Goal: Information Seeking & Learning: Learn about a topic

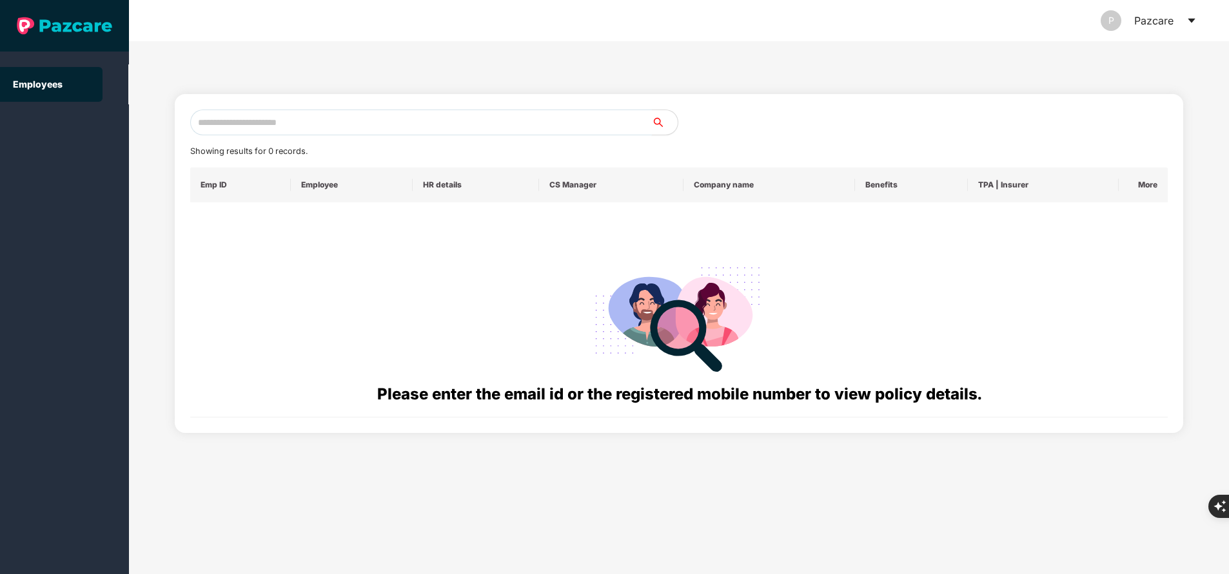
click at [359, 123] on input "text" at bounding box center [421, 123] width 462 height 26
paste input "**********"
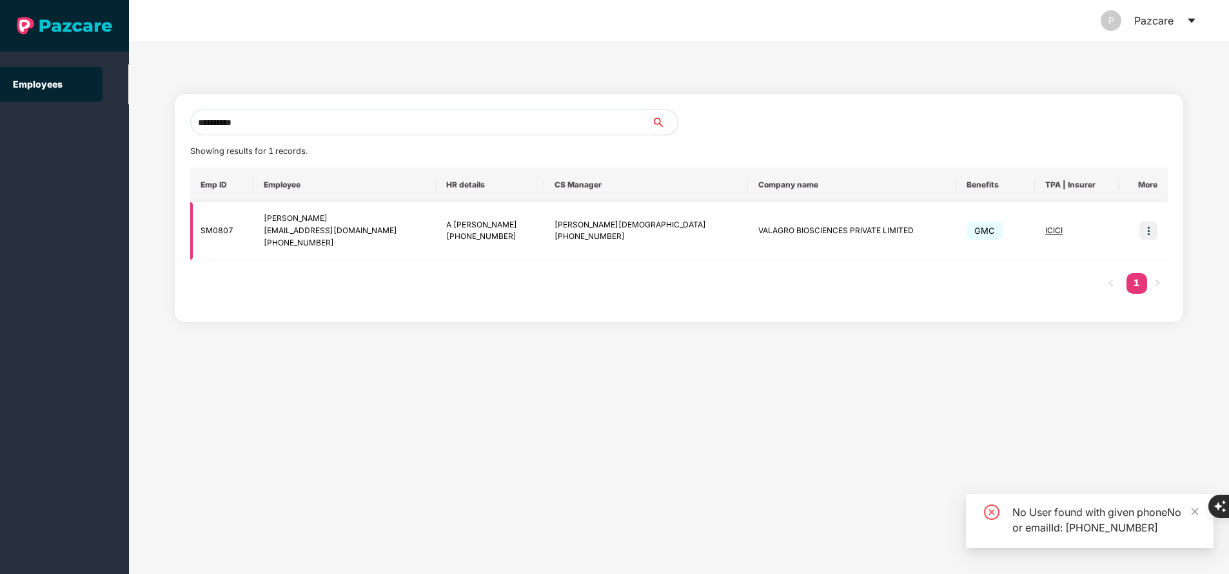
type input "**********"
click at [1150, 229] on img at bounding box center [1148, 231] width 18 height 18
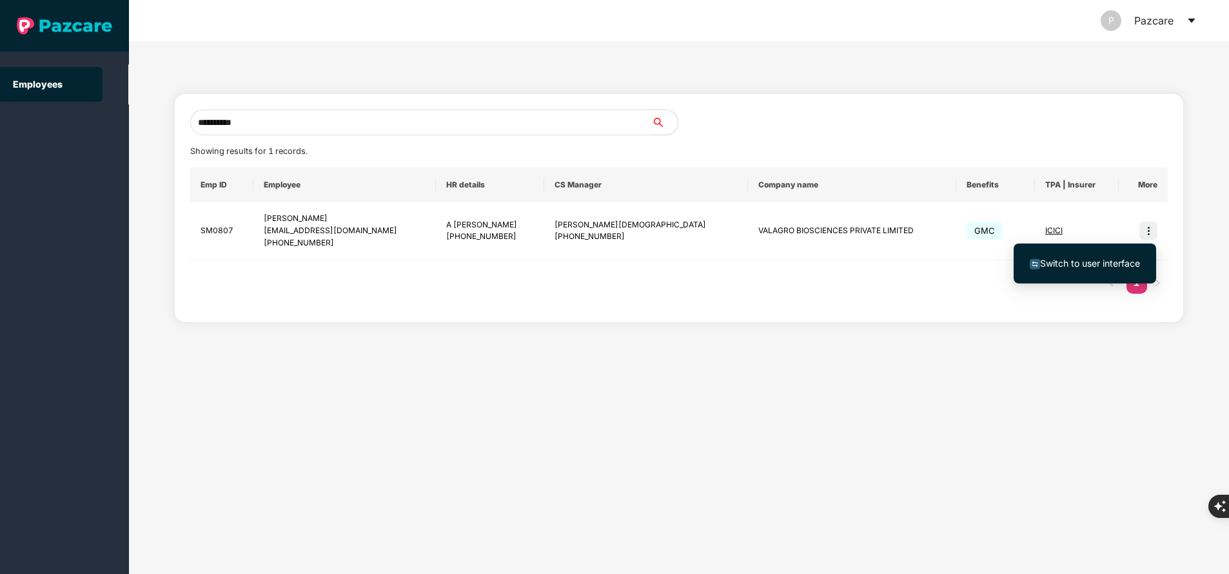
click at [1117, 266] on span "Switch to user interface" at bounding box center [1090, 263] width 100 height 11
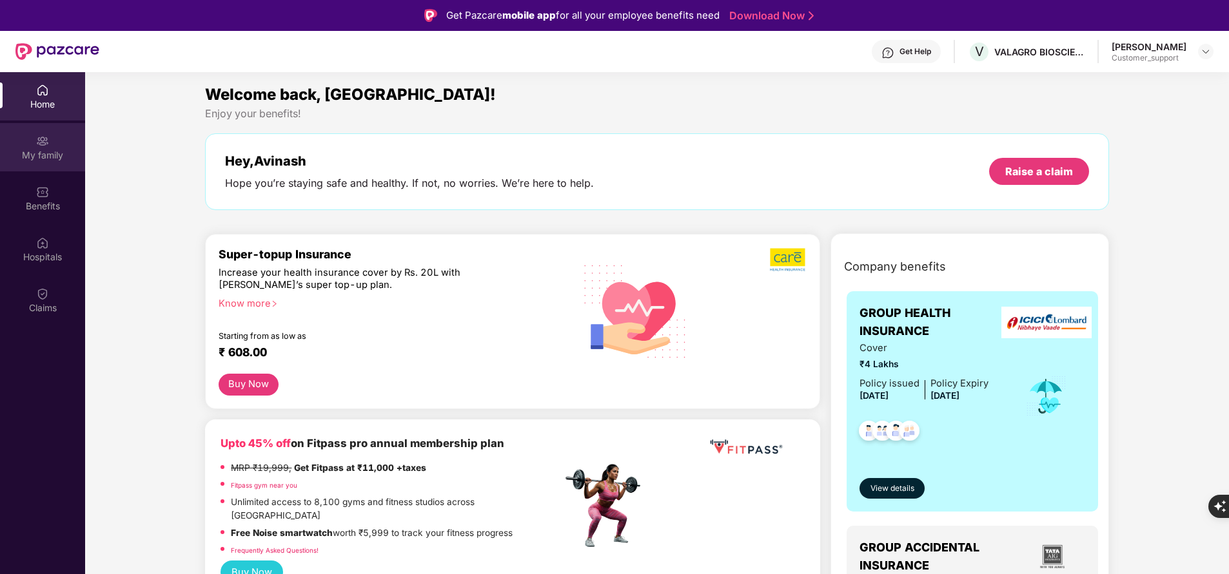
click at [25, 149] on div "My family" at bounding box center [42, 155] width 85 height 13
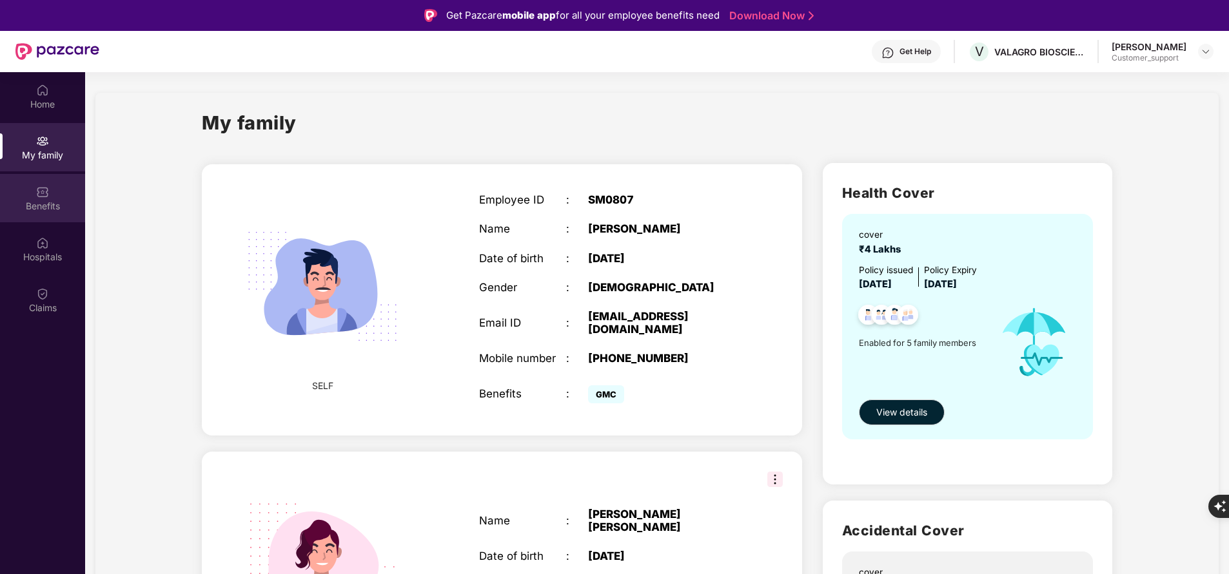
click at [50, 213] on div "Benefits" at bounding box center [42, 198] width 85 height 48
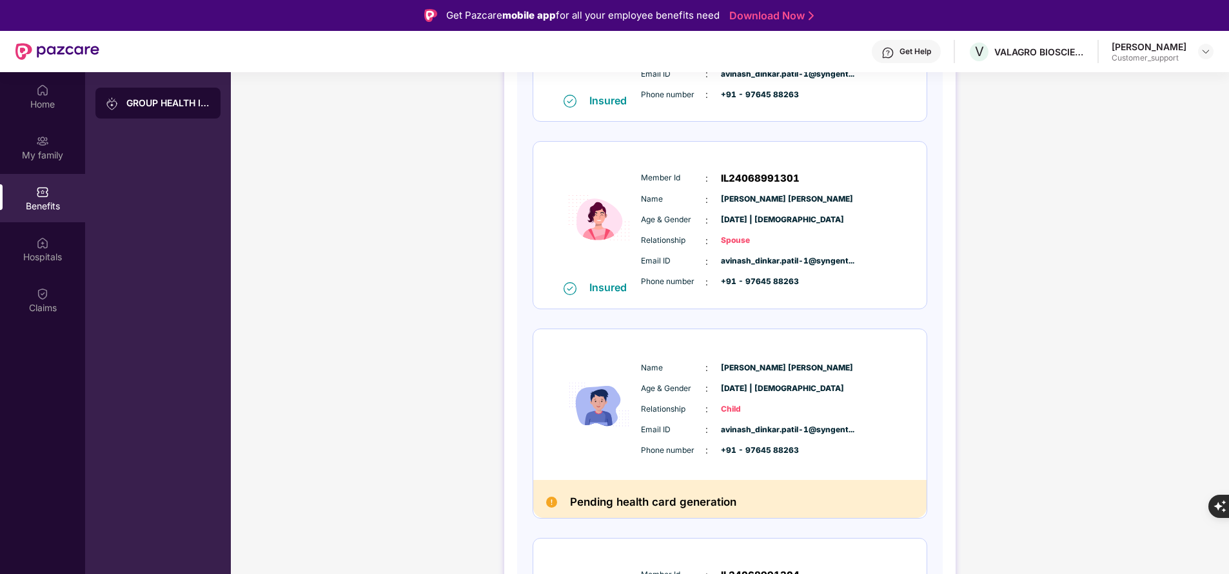
scroll to position [313, 0]
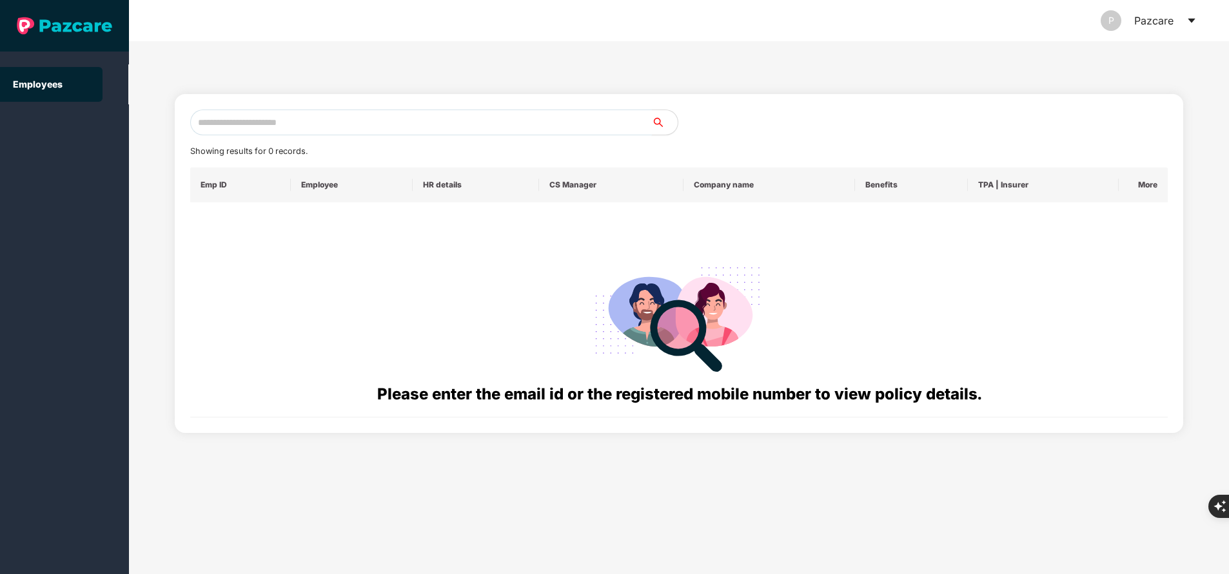
click at [354, 129] on input "text" at bounding box center [421, 123] width 462 height 26
paste input "**********"
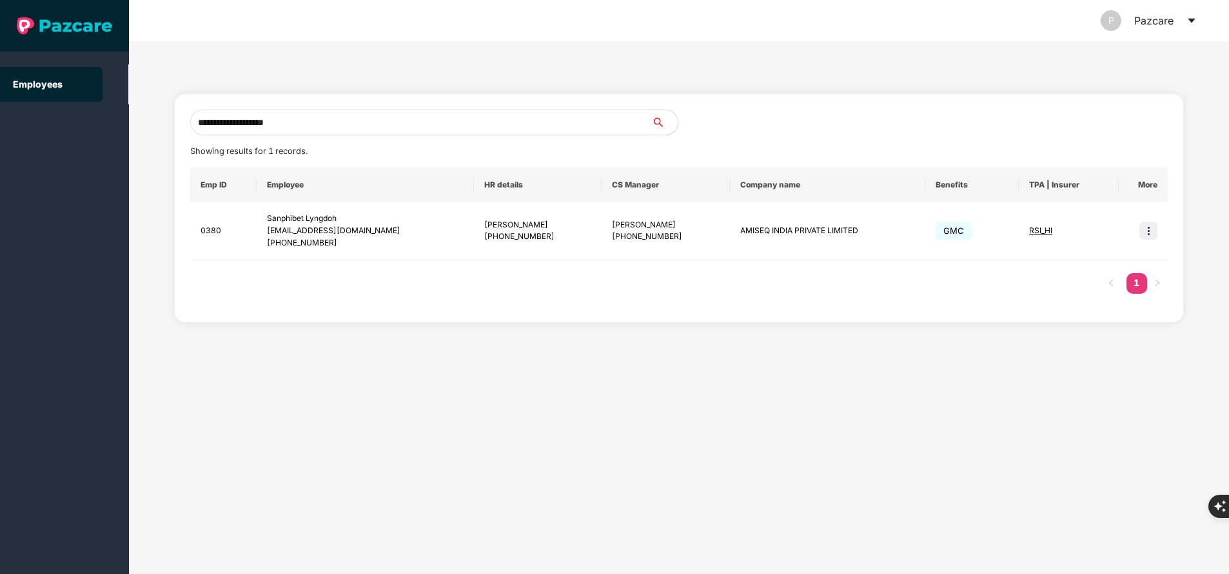
type input "**********"
click at [1149, 228] on img at bounding box center [1148, 231] width 18 height 18
click at [1117, 255] on li "Switch to user interface" at bounding box center [1085, 263] width 142 height 27
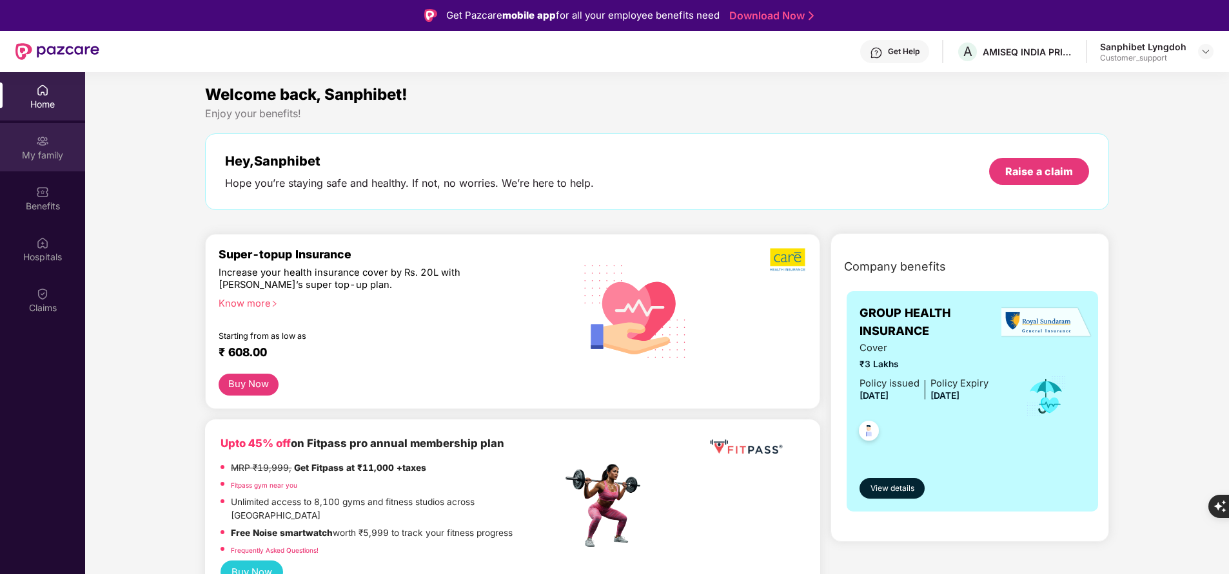
click at [42, 155] on div "My family" at bounding box center [42, 155] width 85 height 13
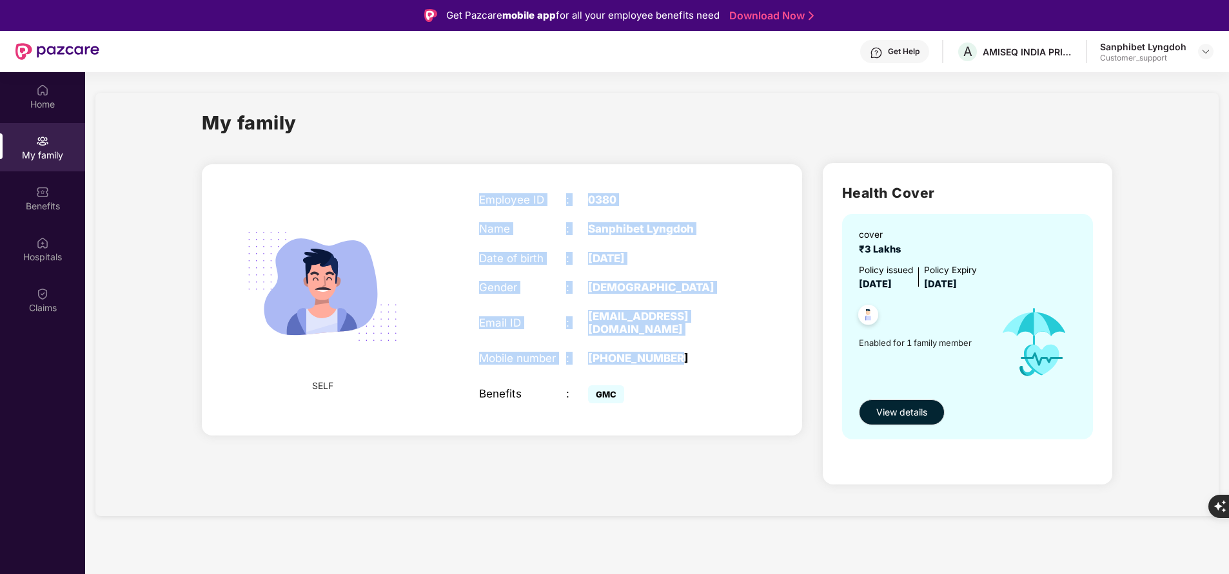
drag, startPoint x: 473, startPoint y: 195, endPoint x: 705, endPoint y: 342, distance: 274.2
click at [705, 342] on div "Employee ID : 0380 Name : [PERSON_NAME] Date of birth : [DEMOGRAPHIC_DATA] Gend…" at bounding box center [609, 300] width 287 height 246
copy div "Employee ID : 0380 Name : [PERSON_NAME] Date of birth : [DEMOGRAPHIC_DATA] Gend…"
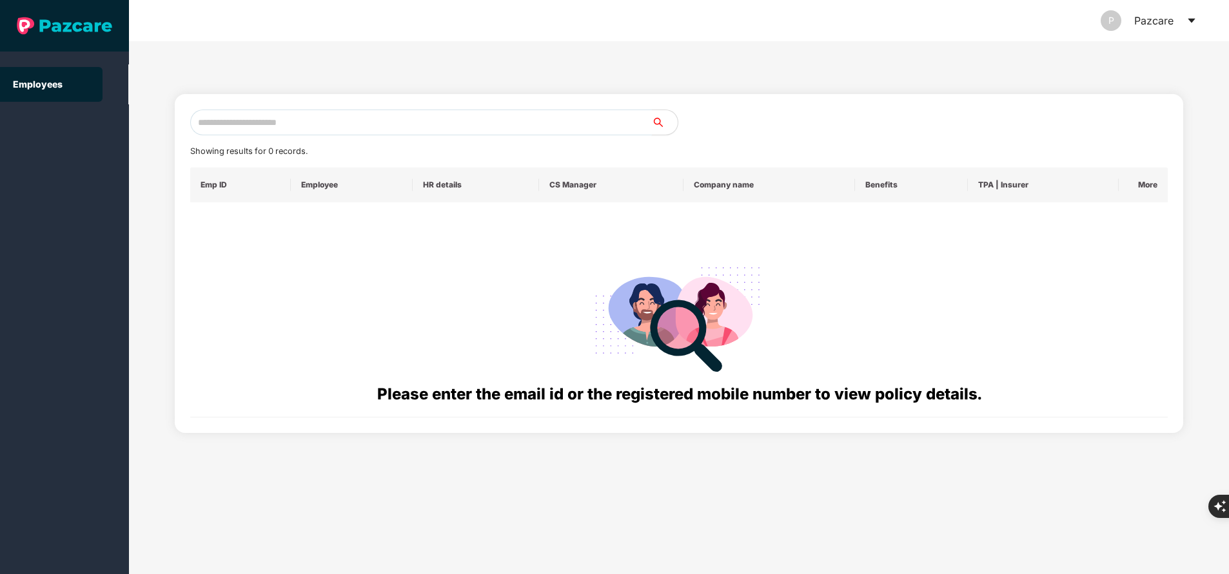
click at [358, 120] on input "text" at bounding box center [421, 123] width 462 height 26
paste input "**********"
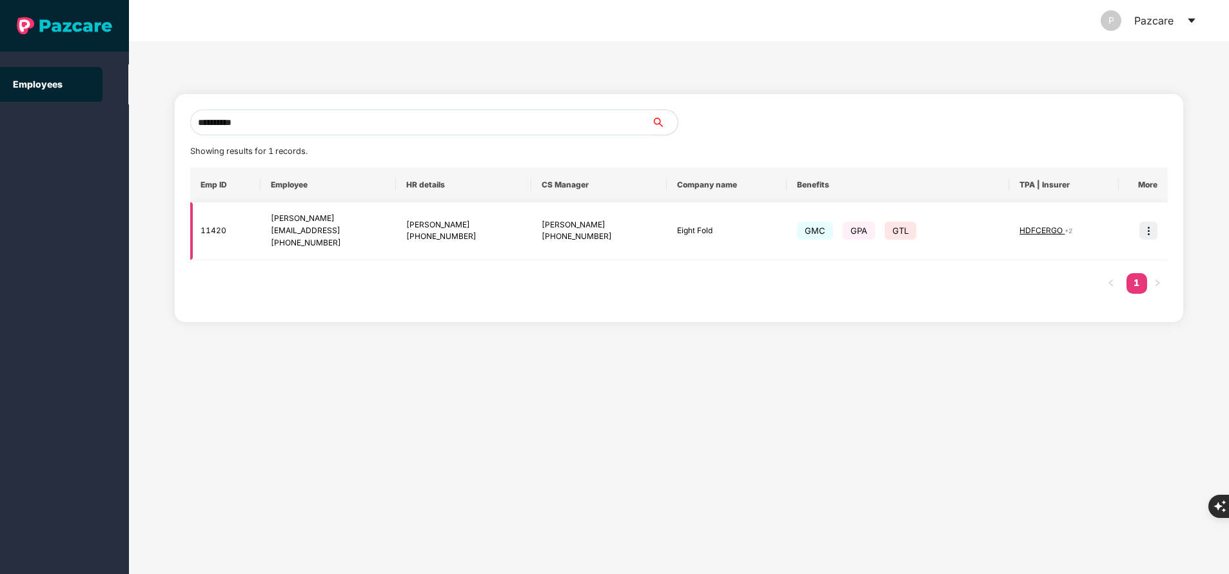
type input "**********"
click at [1148, 225] on img at bounding box center [1148, 231] width 18 height 18
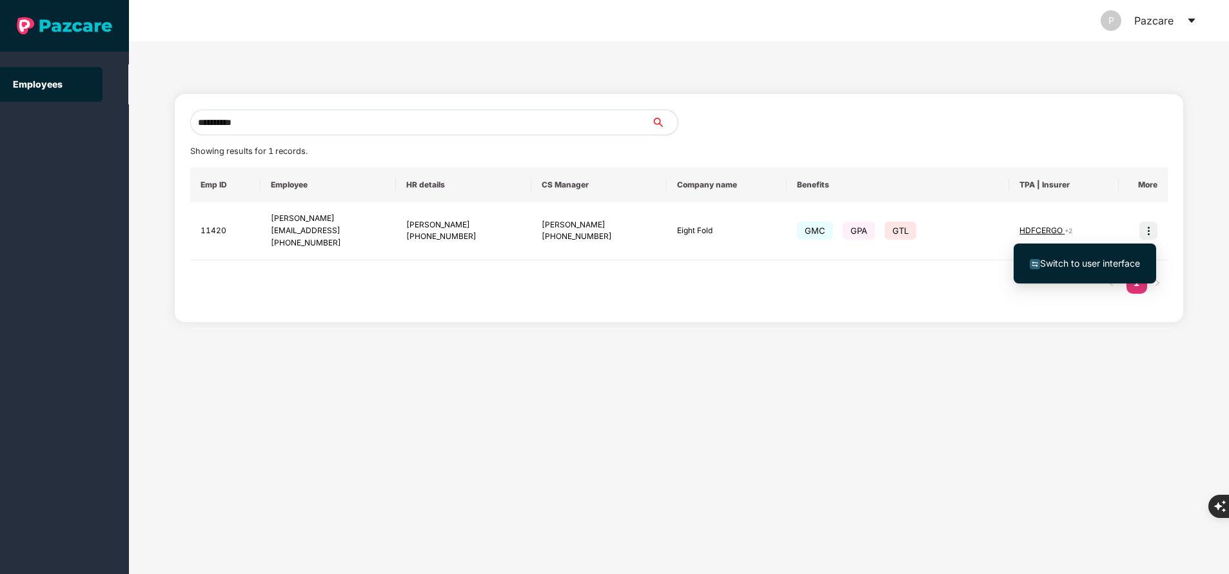
click at [1110, 263] on span "Switch to user interface" at bounding box center [1090, 263] width 100 height 11
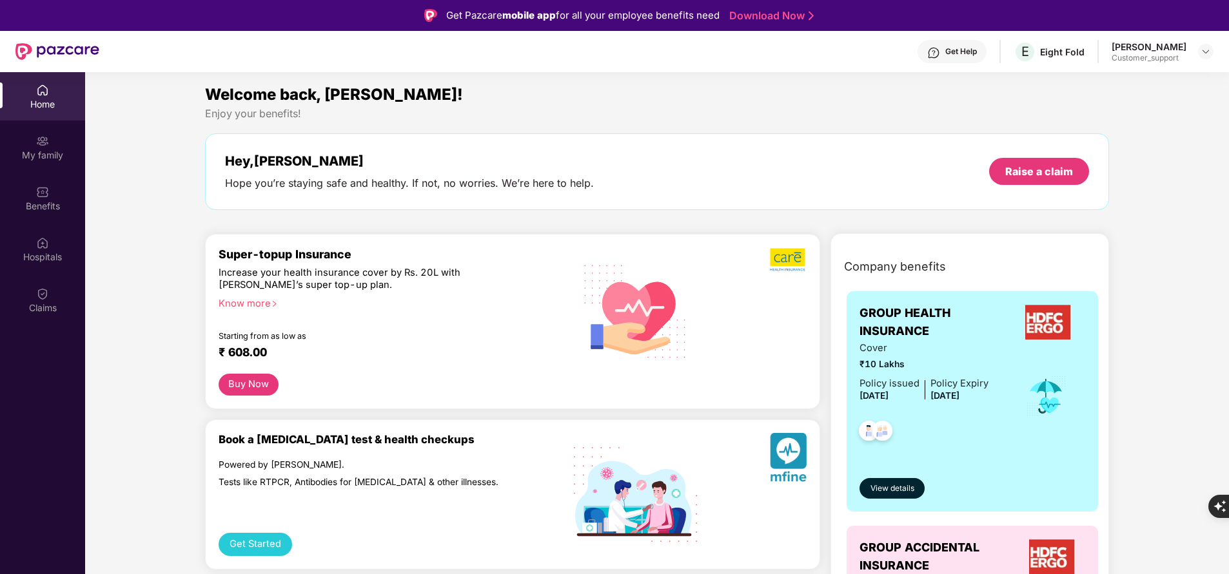
click at [39, 152] on div "My family" at bounding box center [42, 155] width 85 height 13
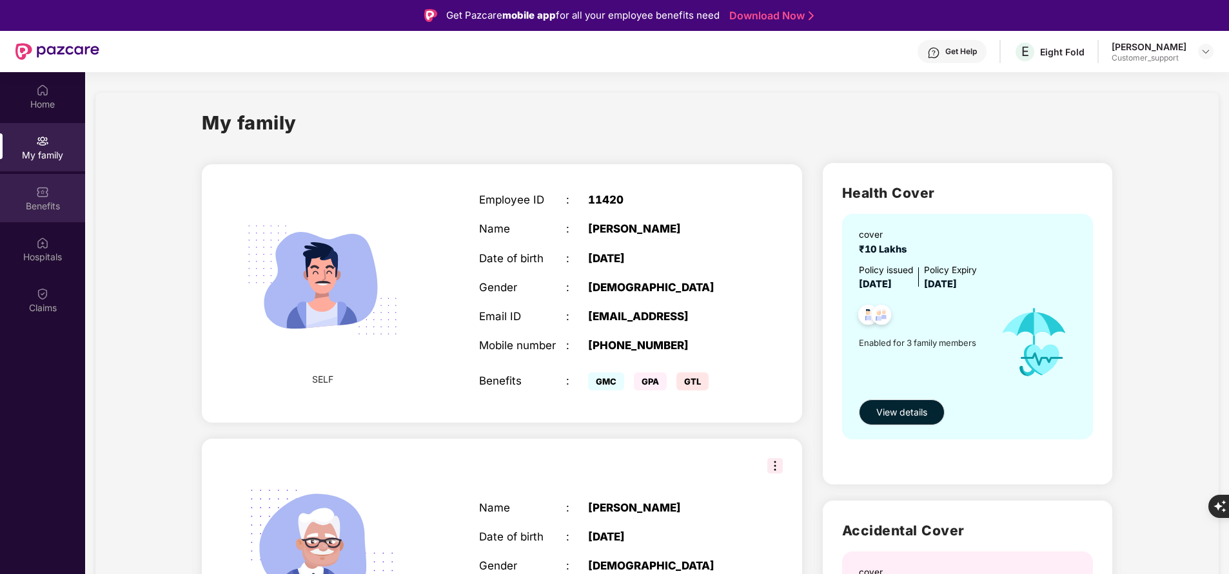
click at [32, 204] on div "Benefits" at bounding box center [42, 206] width 85 height 13
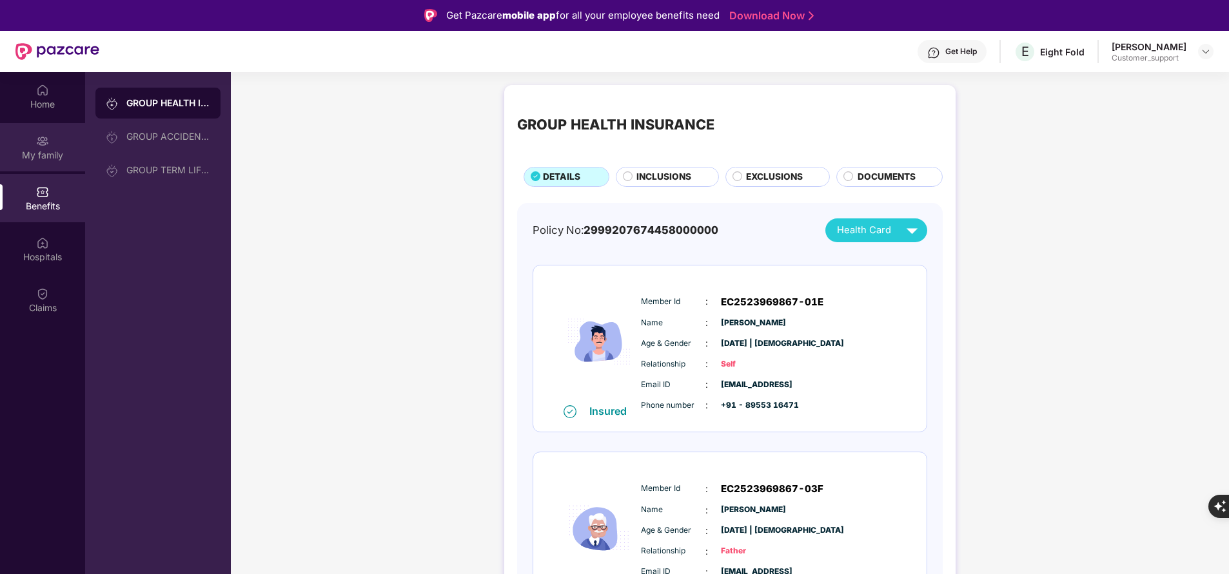
click at [50, 157] on div "My family" at bounding box center [42, 155] width 85 height 13
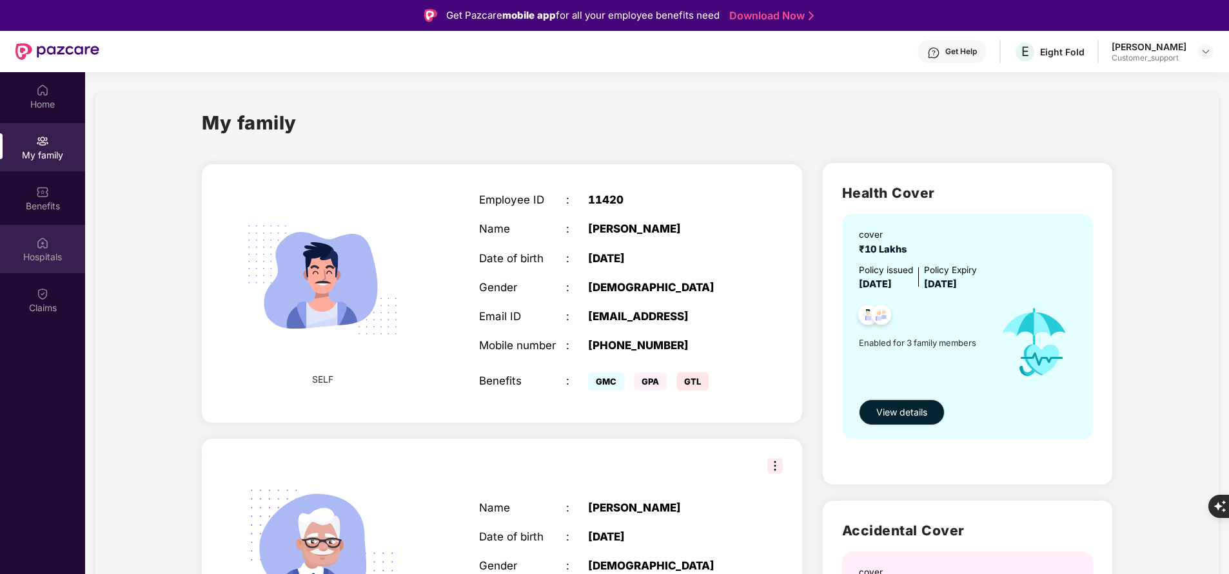
click at [48, 257] on div "Hospitals" at bounding box center [42, 257] width 85 height 13
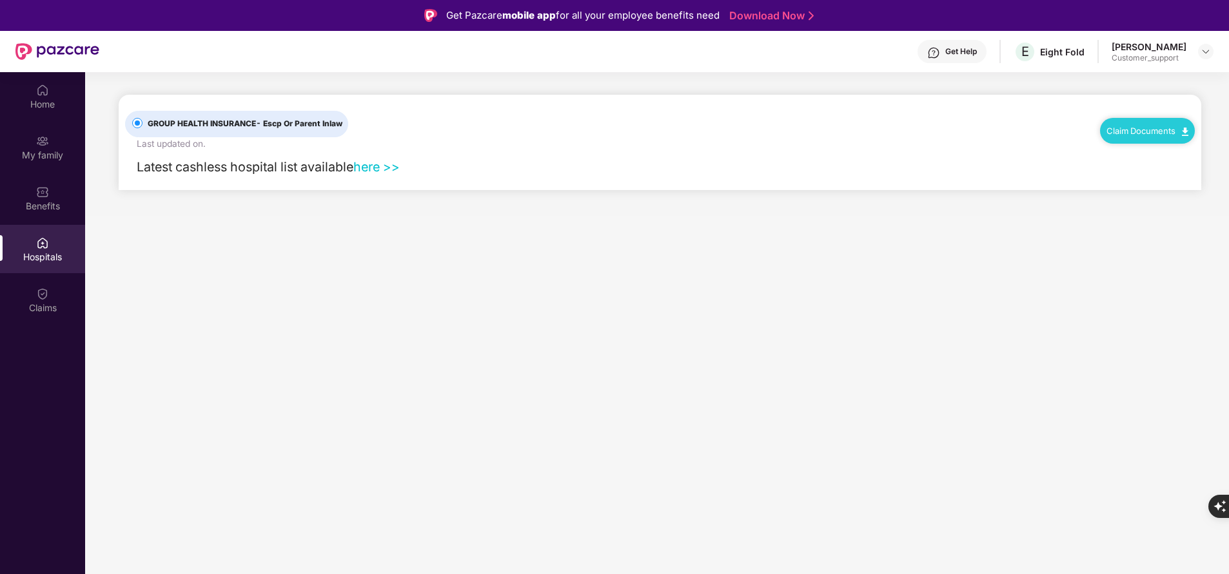
click at [381, 171] on link "here >>" at bounding box center [376, 166] width 46 height 15
click at [1120, 124] on div "Claim Documents" at bounding box center [1147, 131] width 95 height 26
click at [1129, 133] on link "Claim Documents" at bounding box center [1147, 131] width 82 height 10
click at [682, 324] on main "GROUP HEALTH INSURANCE - Escp Or Parent Inlaw Last updated on . Claim Documents…" at bounding box center [657, 359] width 1144 height 574
click at [683, 449] on main "GROUP HEALTH INSURANCE - Escp Or Parent Inlaw Last updated on . Claim Documents…" at bounding box center [657, 359] width 1144 height 574
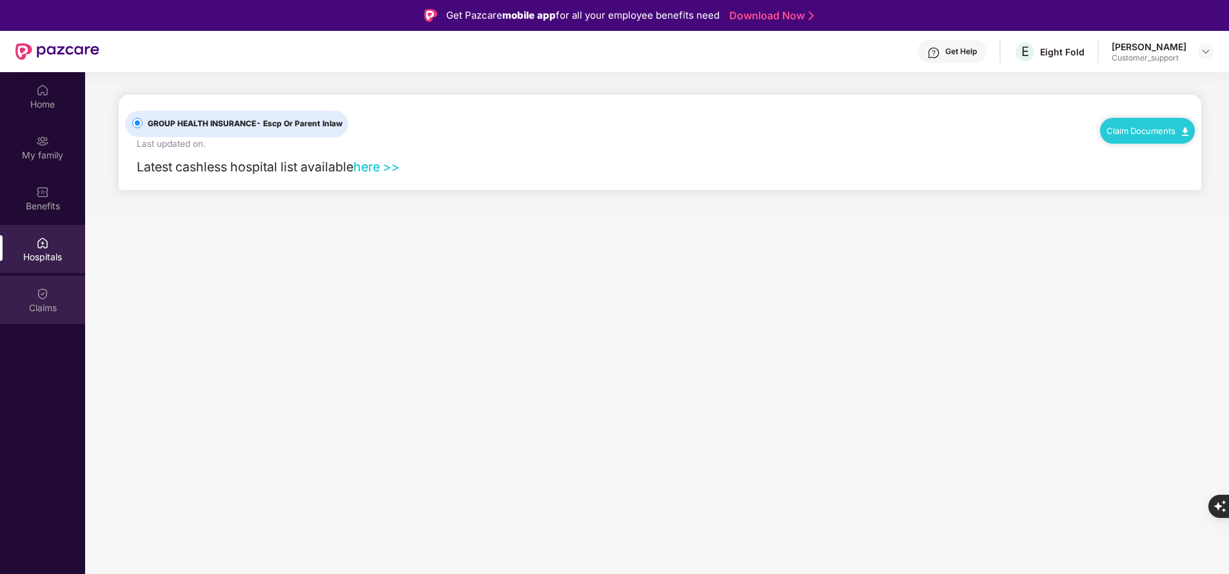
click at [51, 307] on div "Claims" at bounding box center [42, 308] width 85 height 13
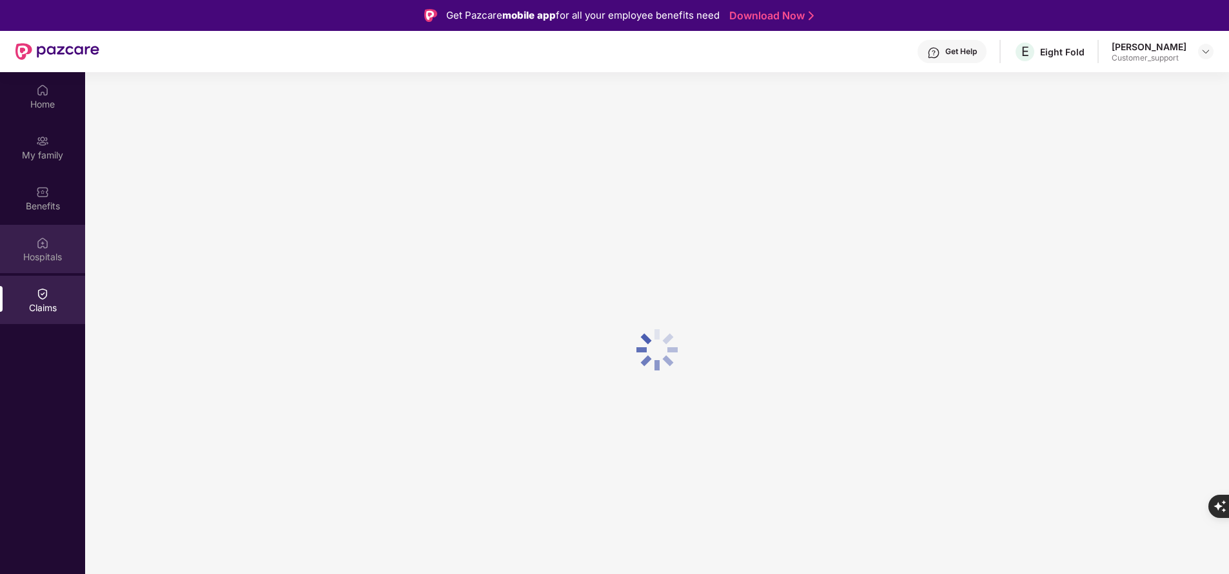
click at [50, 244] on div "Hospitals" at bounding box center [42, 249] width 85 height 48
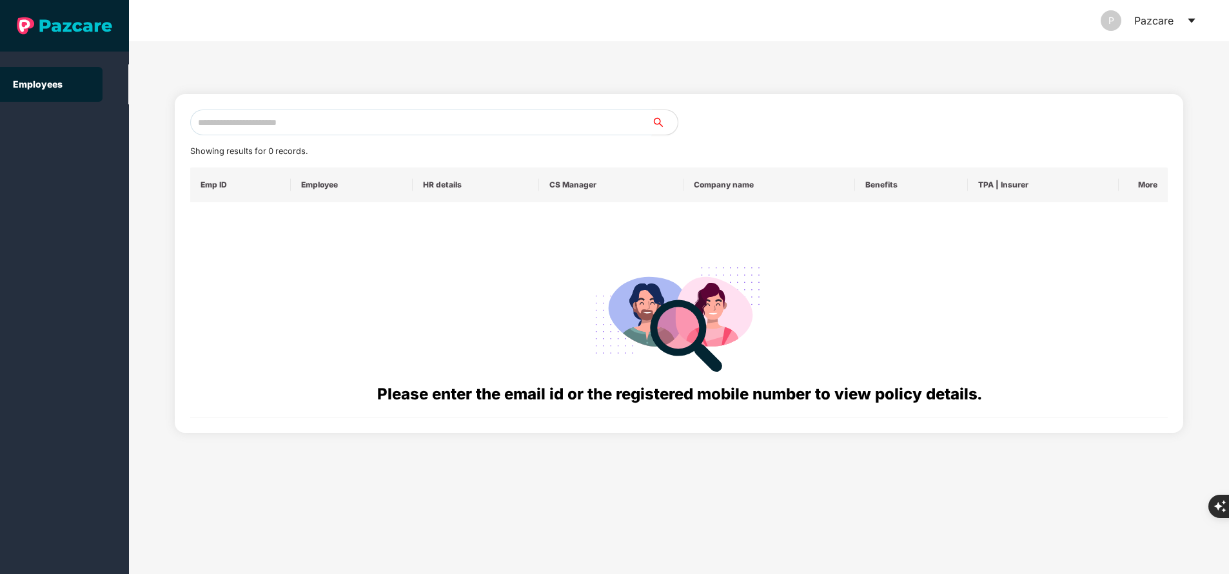
click at [333, 122] on input "text" at bounding box center [421, 123] width 462 height 26
paste input "**********"
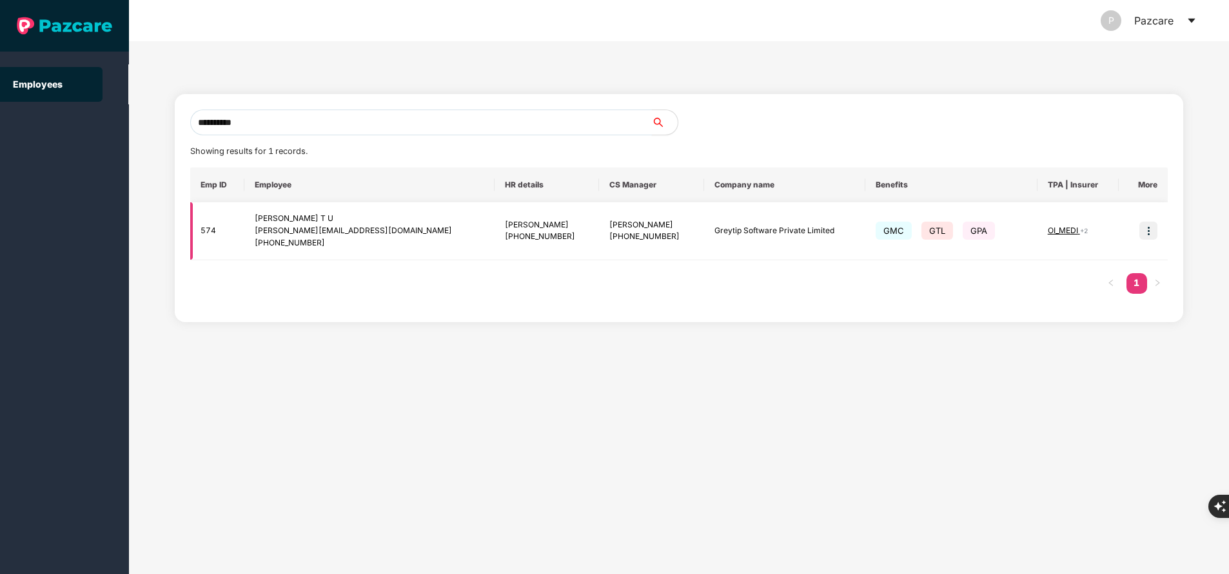
type input "**********"
click at [1153, 228] on img at bounding box center [1148, 231] width 18 height 18
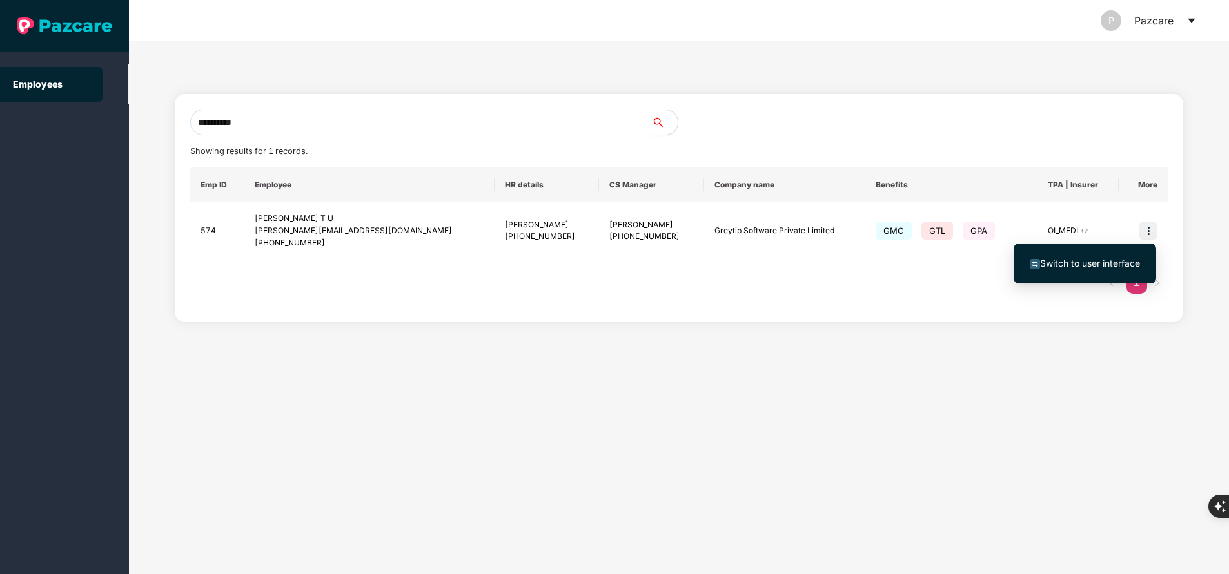
click at [1065, 266] on span "Switch to user interface" at bounding box center [1090, 263] width 100 height 11
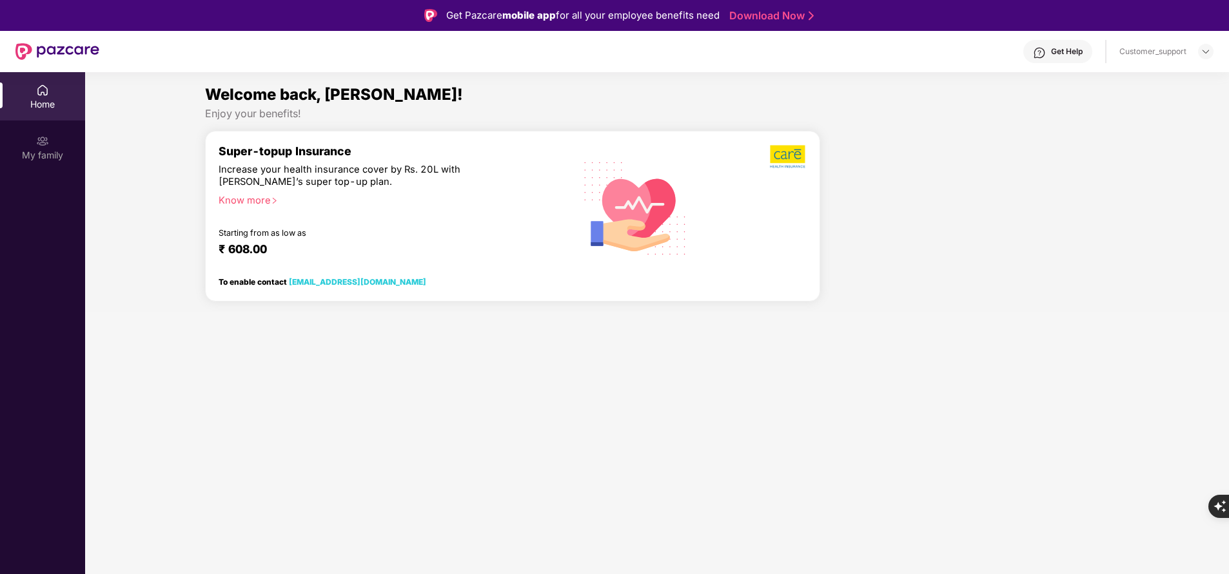
click at [47, 143] on img at bounding box center [42, 141] width 13 height 13
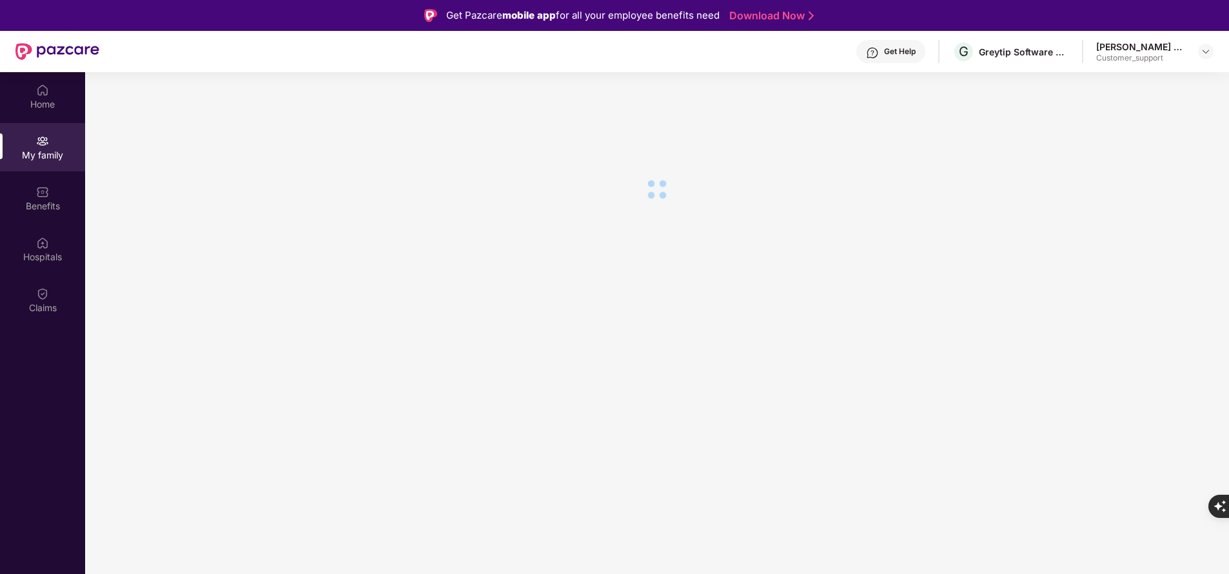
click at [35, 308] on div "Claims" at bounding box center [42, 308] width 85 height 13
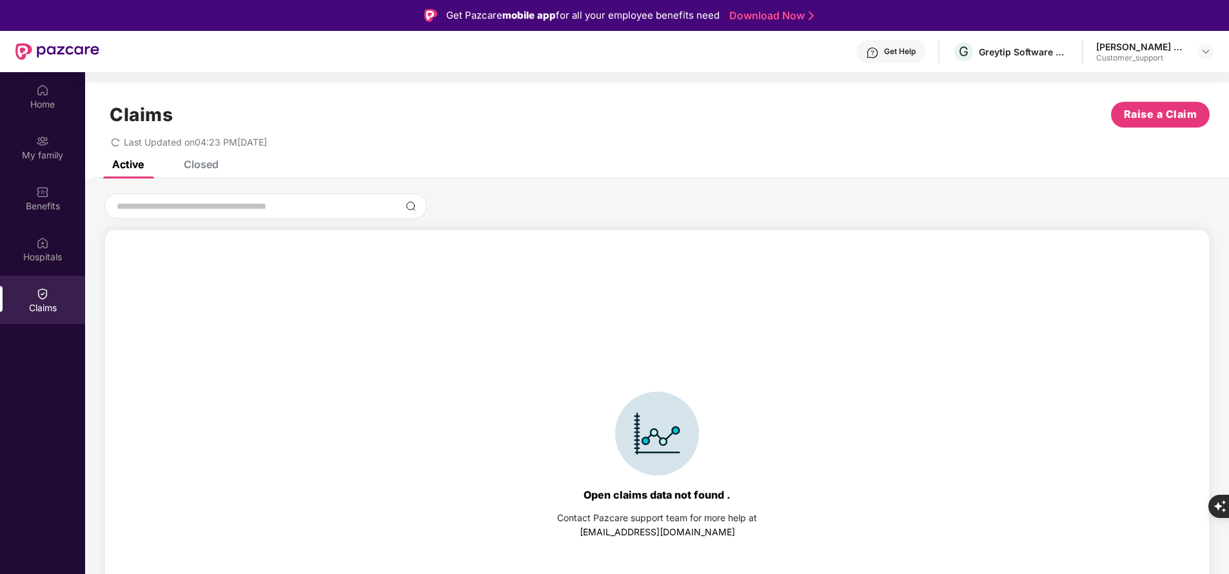
click at [202, 168] on div "Closed" at bounding box center [201, 164] width 35 height 13
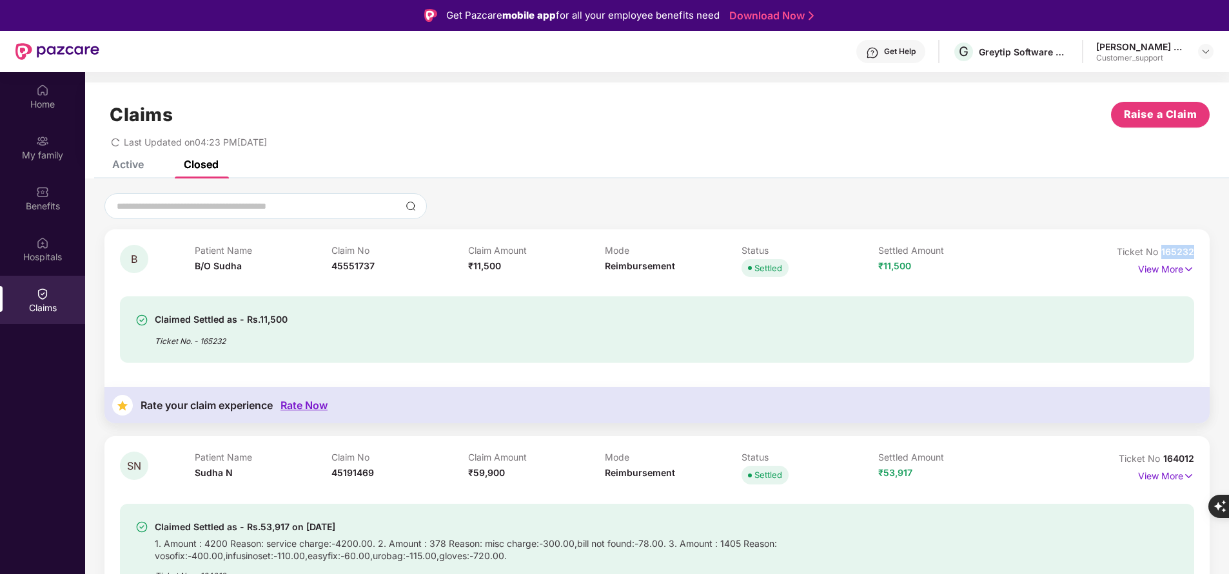
drag, startPoint x: 1160, startPoint y: 249, endPoint x: 1212, endPoint y: 252, distance: 52.3
click at [1212, 252] on div "B Patient Name B/O Sudha Claim No 45551737 Claim Amount ₹11,500 Mode Reimbursem…" at bounding box center [657, 425] width 1144 height 465
copy span "165232"
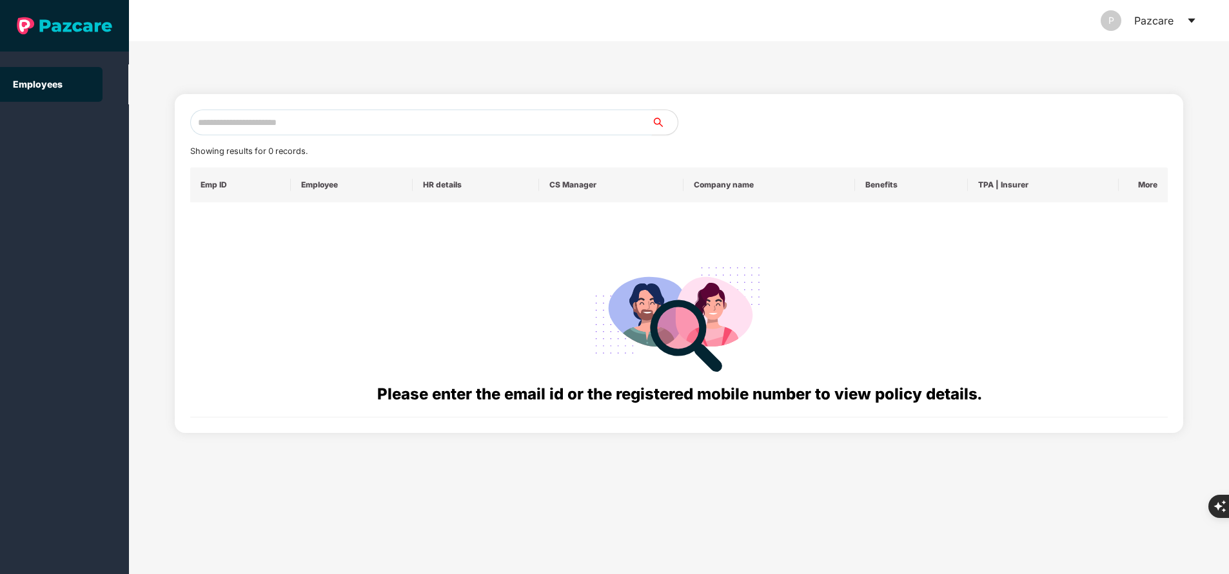
click at [290, 126] on input "text" at bounding box center [421, 123] width 462 height 26
paste input "**********"
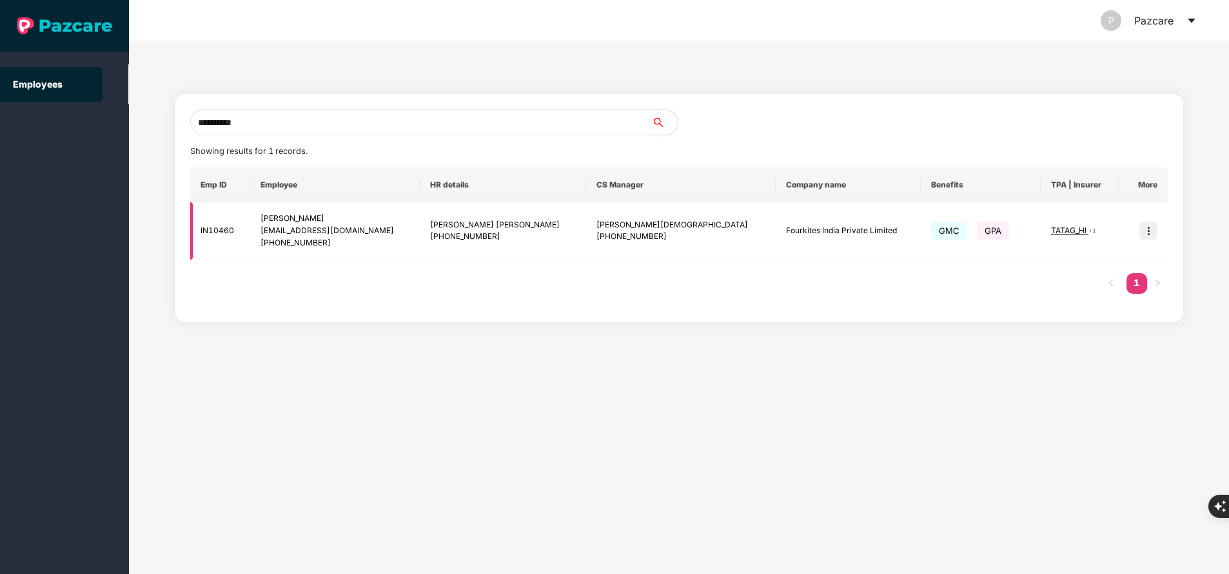
type input "**********"
click at [1152, 230] on img at bounding box center [1148, 231] width 18 height 18
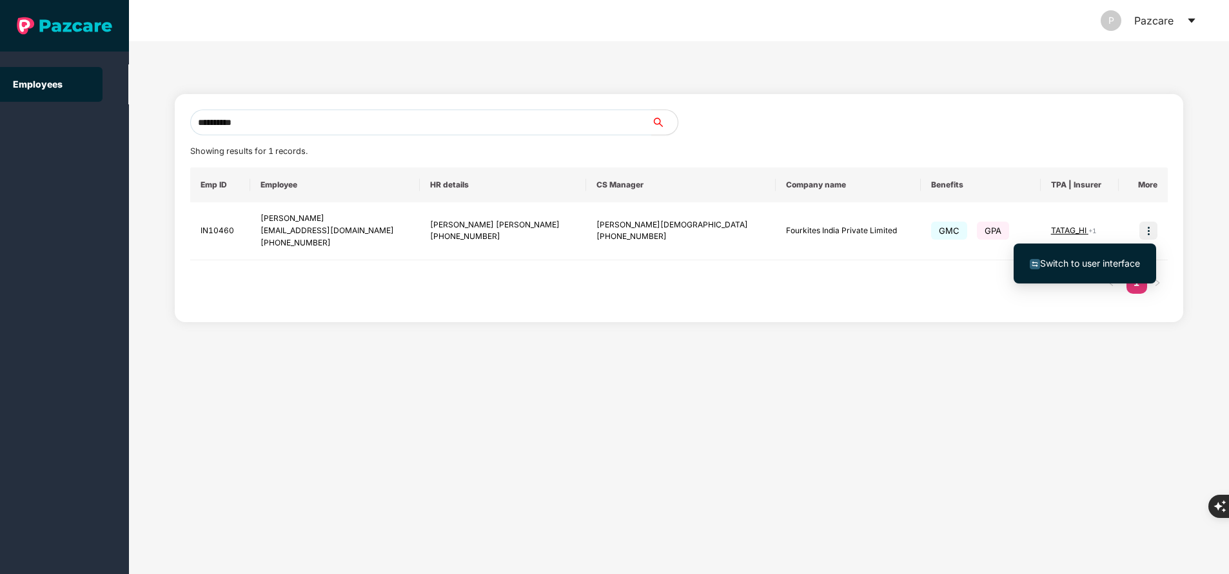
click at [1082, 265] on span "Switch to user interface" at bounding box center [1090, 263] width 100 height 11
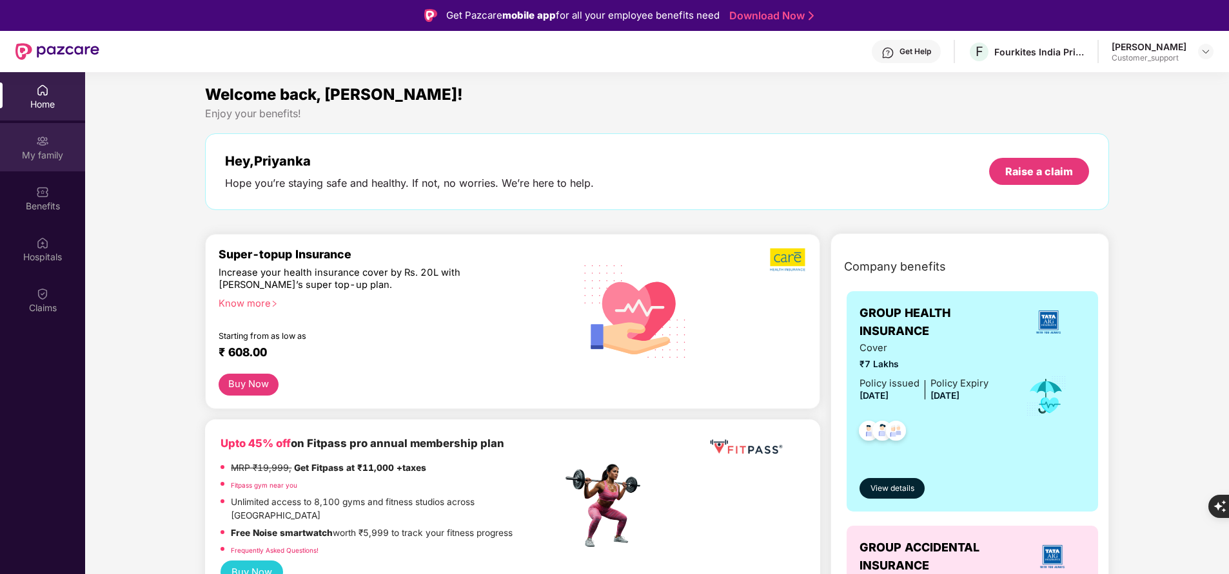
click at [39, 155] on div "My family" at bounding box center [42, 155] width 85 height 13
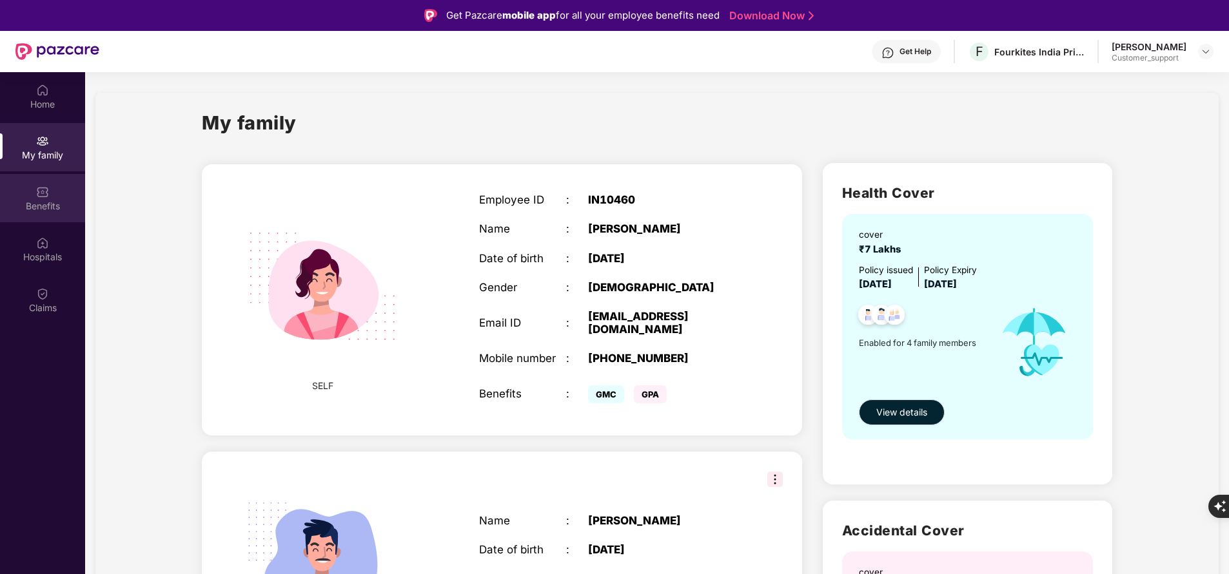
click at [38, 198] on img at bounding box center [42, 192] width 13 height 13
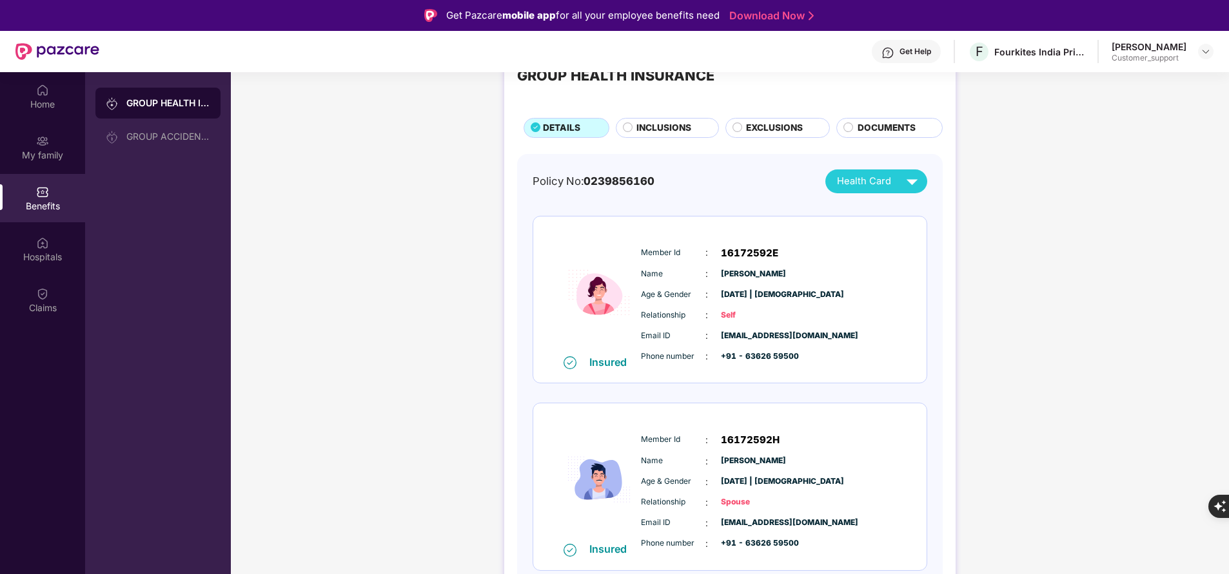
scroll to position [13, 0]
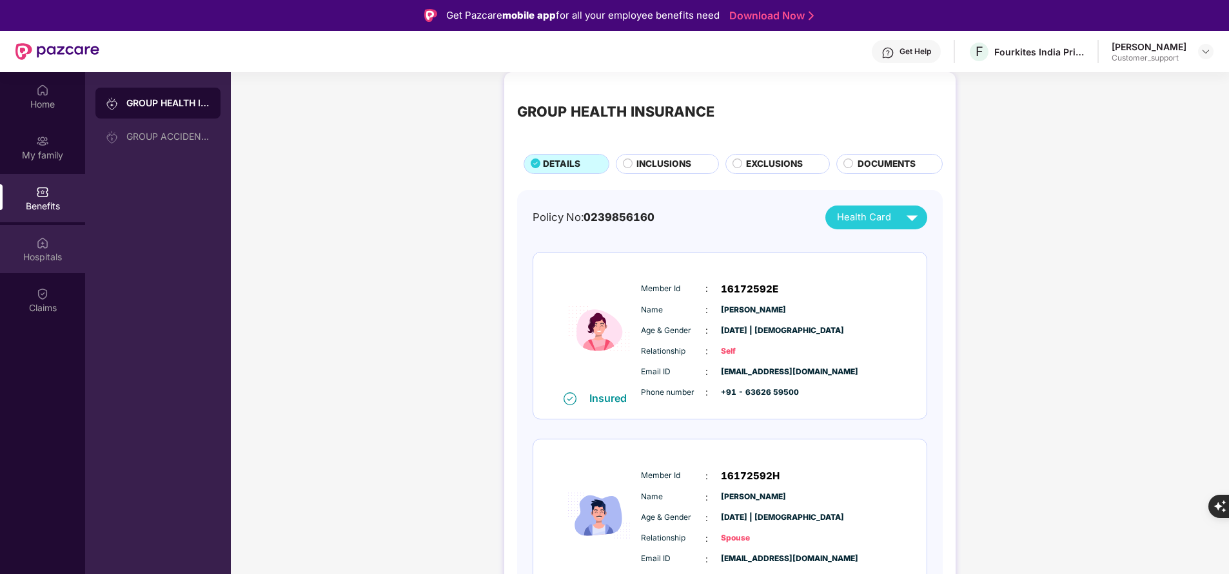
click at [37, 264] on div "Hospitals" at bounding box center [42, 249] width 85 height 48
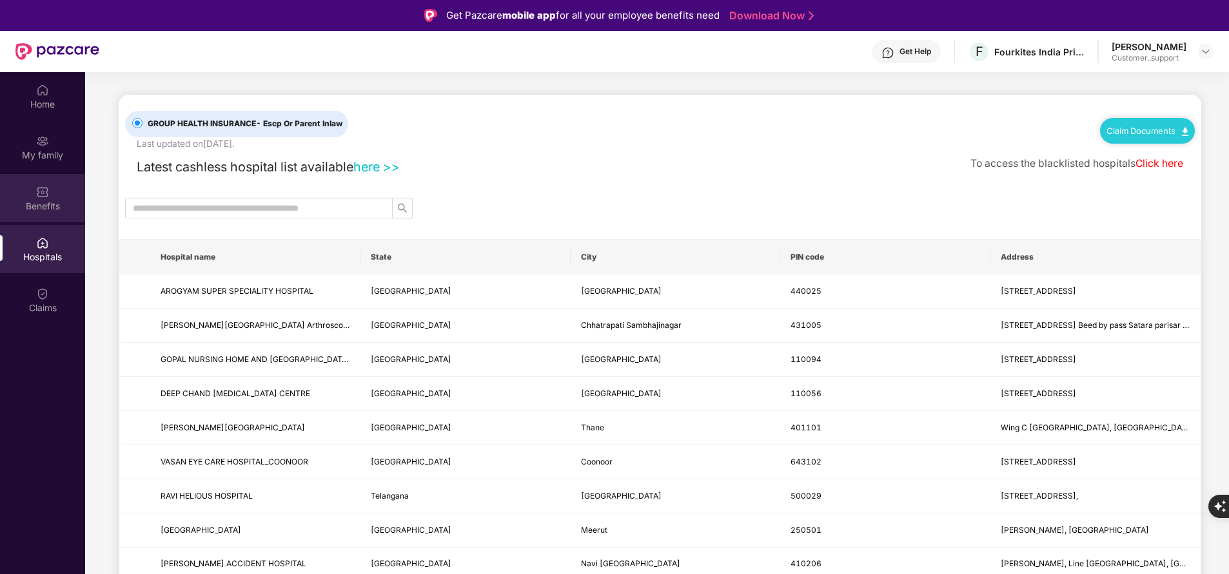
click at [55, 189] on div "Benefits" at bounding box center [42, 198] width 85 height 48
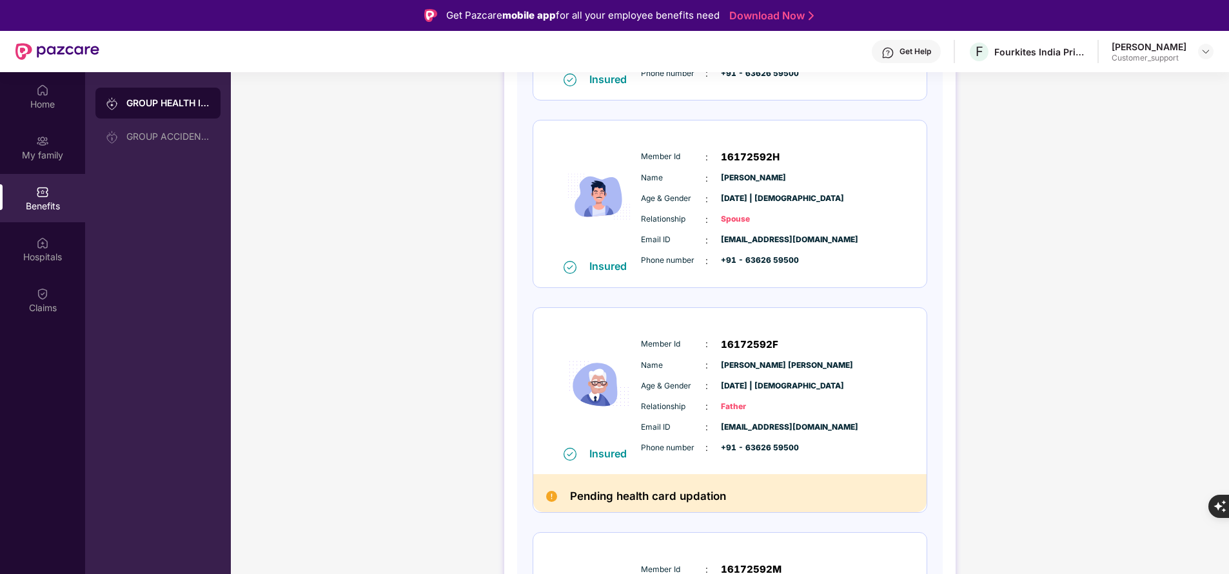
scroll to position [328, 0]
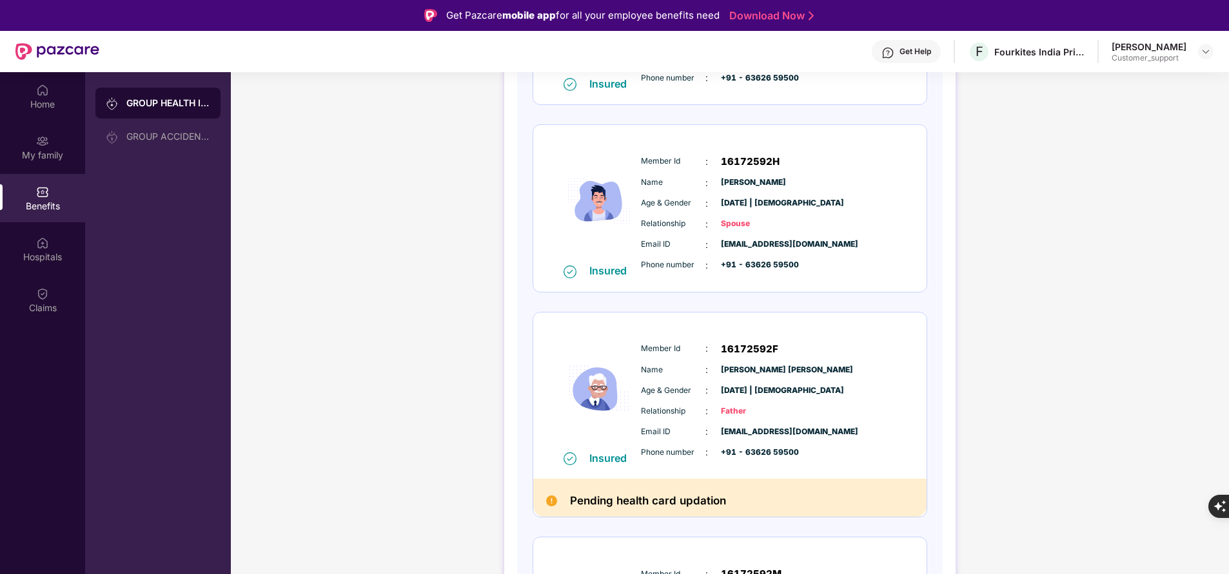
click at [418, 394] on div "GROUP HEALTH INSURANCE DETAILS INCLUSIONS EXCLUSIONS DOCUMENTS Policy No: 02398…" at bounding box center [730, 287] width 998 height 1072
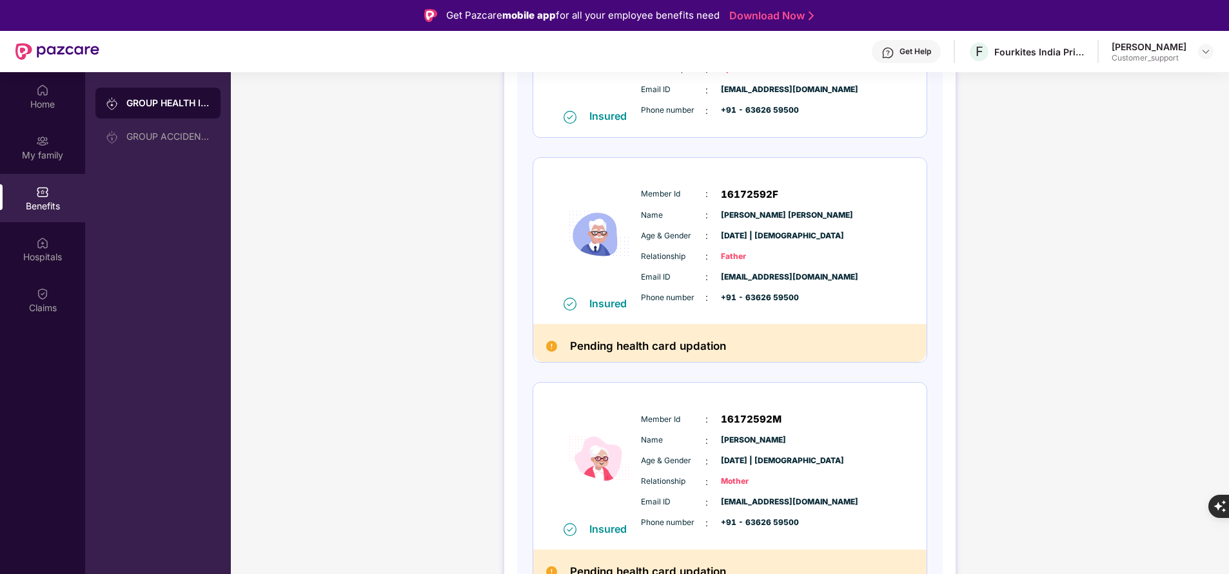
scroll to position [483, 0]
click at [46, 144] on img at bounding box center [42, 141] width 13 height 13
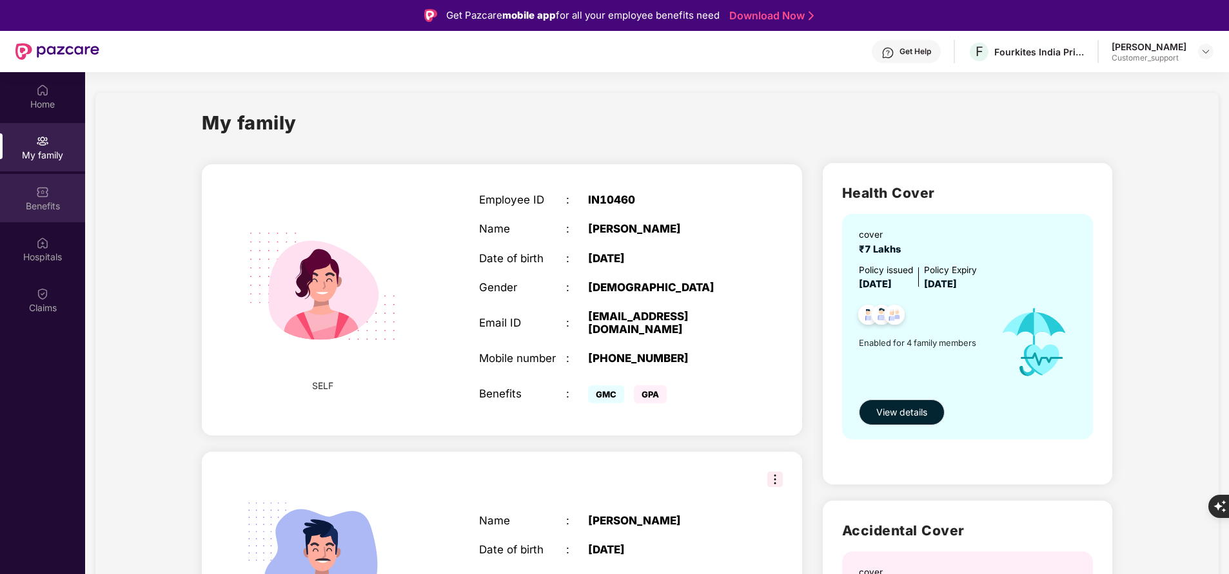
click at [25, 206] on div "Benefits" at bounding box center [42, 206] width 85 height 13
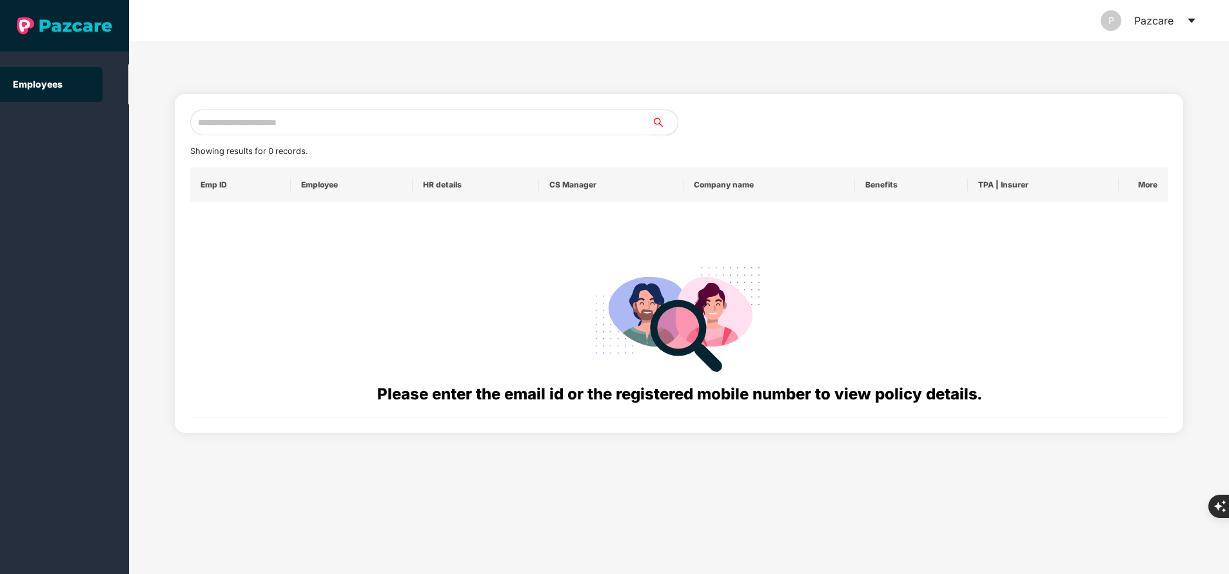
click at [355, 123] on input "text" at bounding box center [421, 123] width 462 height 26
paste input "**********"
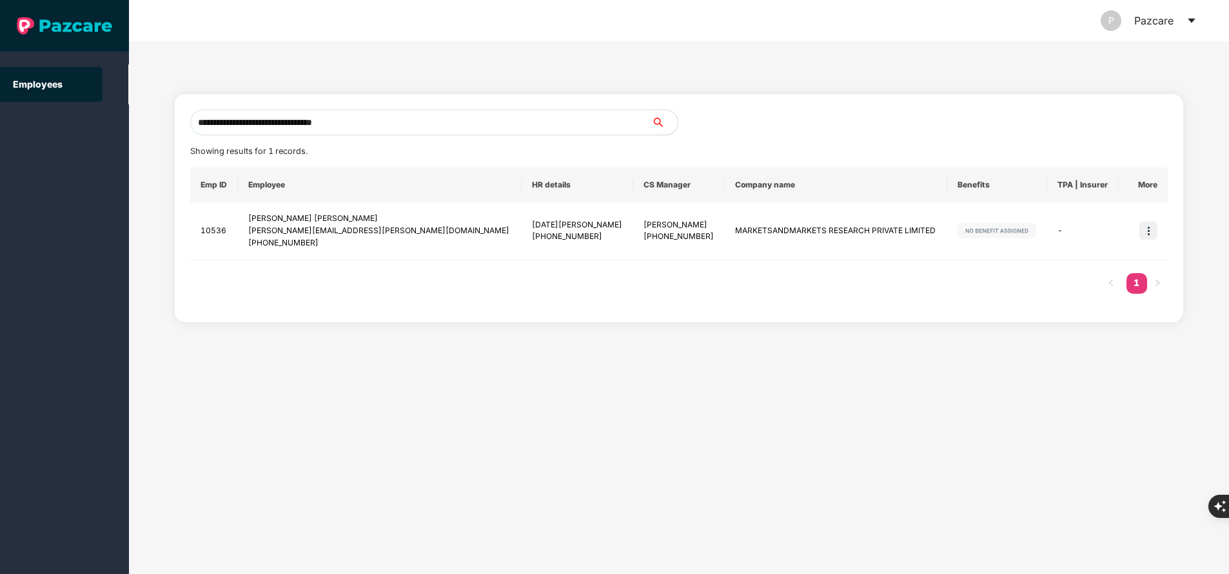
type input "**********"
paste input "**********"
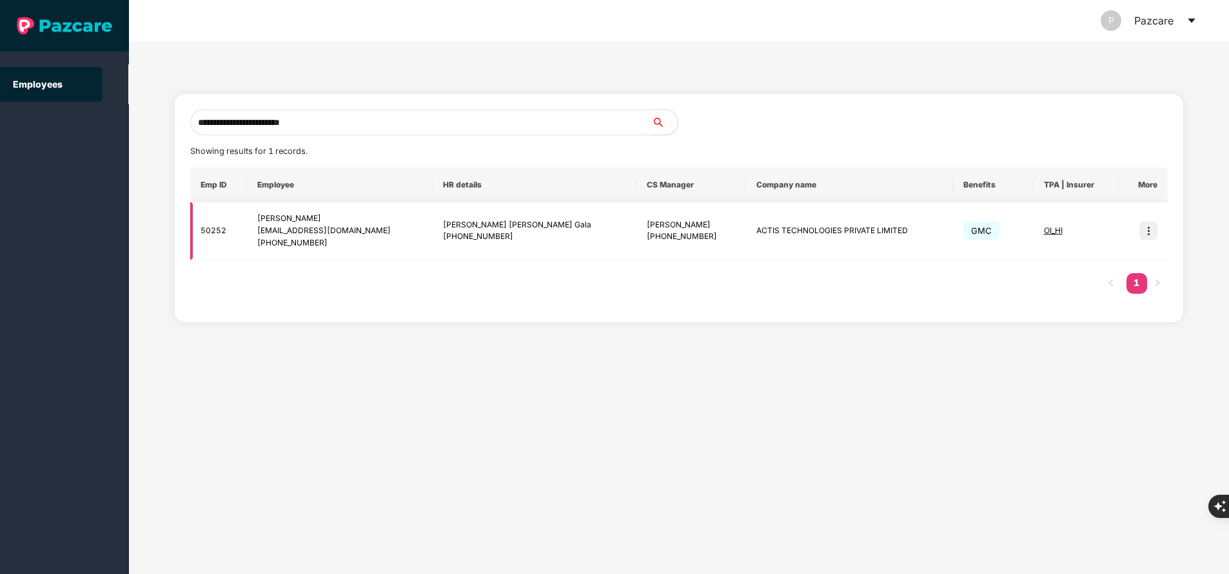
type input "**********"
click at [1150, 231] on img at bounding box center [1148, 231] width 18 height 18
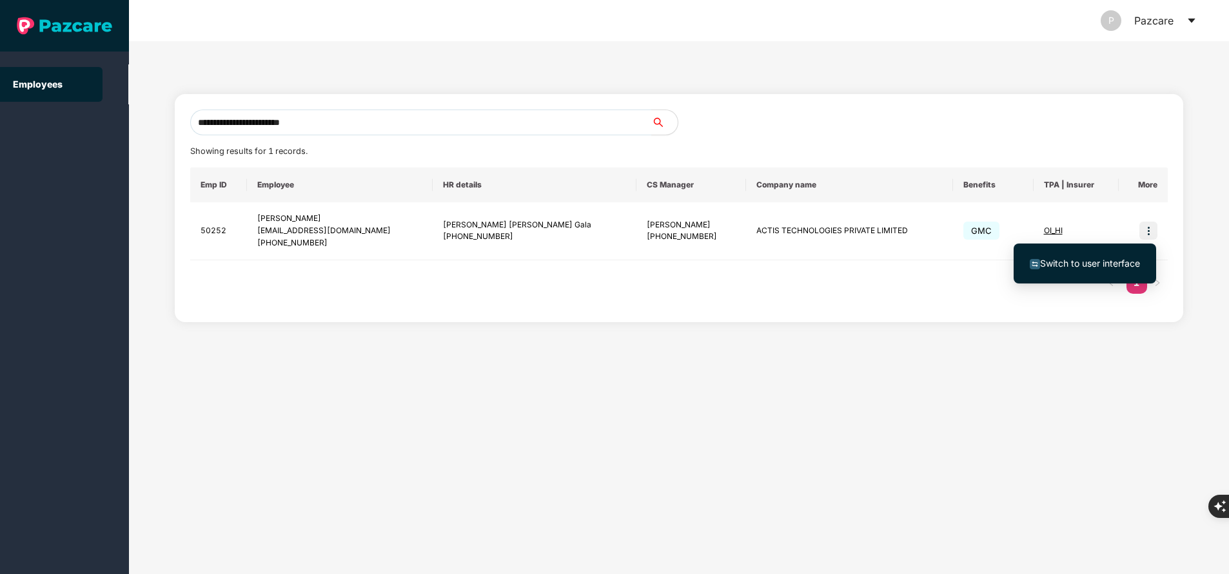
click at [1115, 262] on span "Switch to user interface" at bounding box center [1090, 263] width 100 height 11
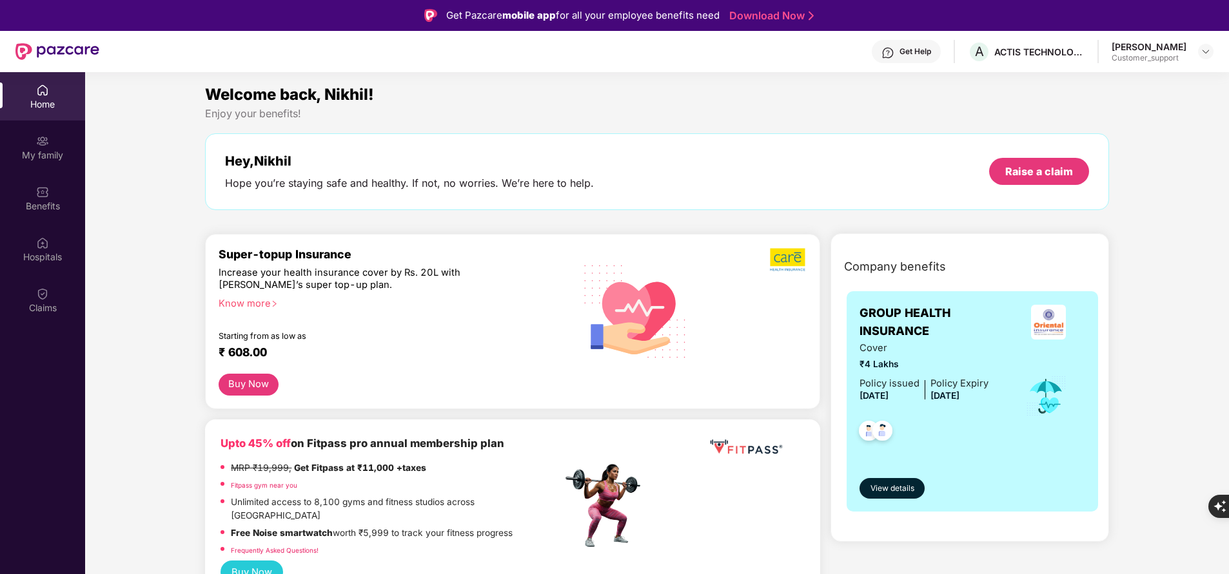
click at [36, 142] on img at bounding box center [42, 141] width 13 height 13
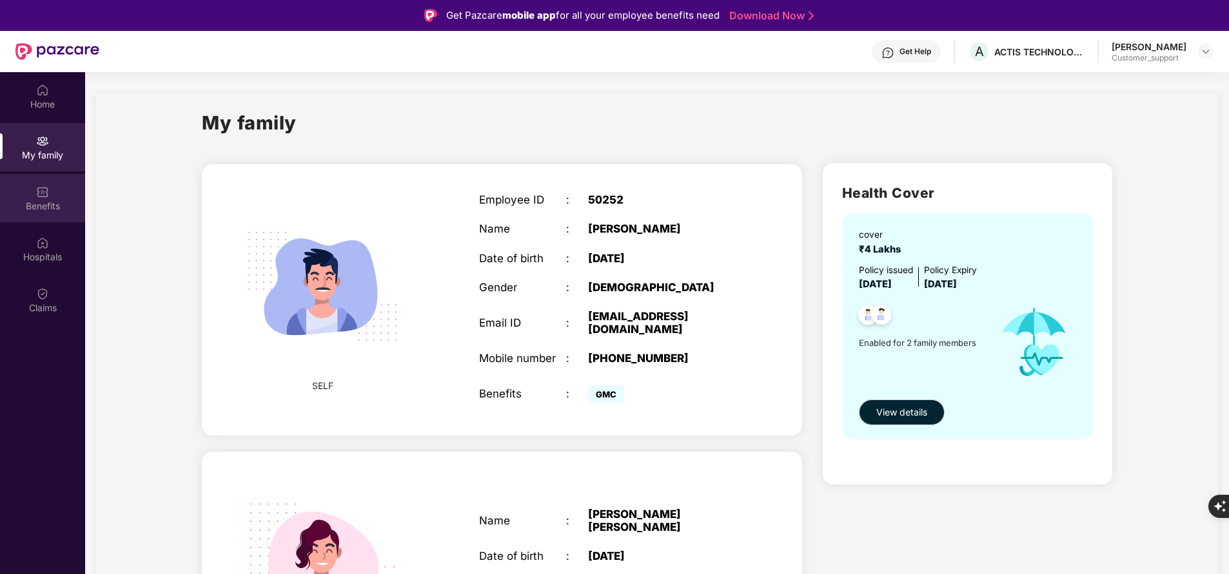
click at [30, 215] on div "Benefits" at bounding box center [42, 198] width 85 height 48
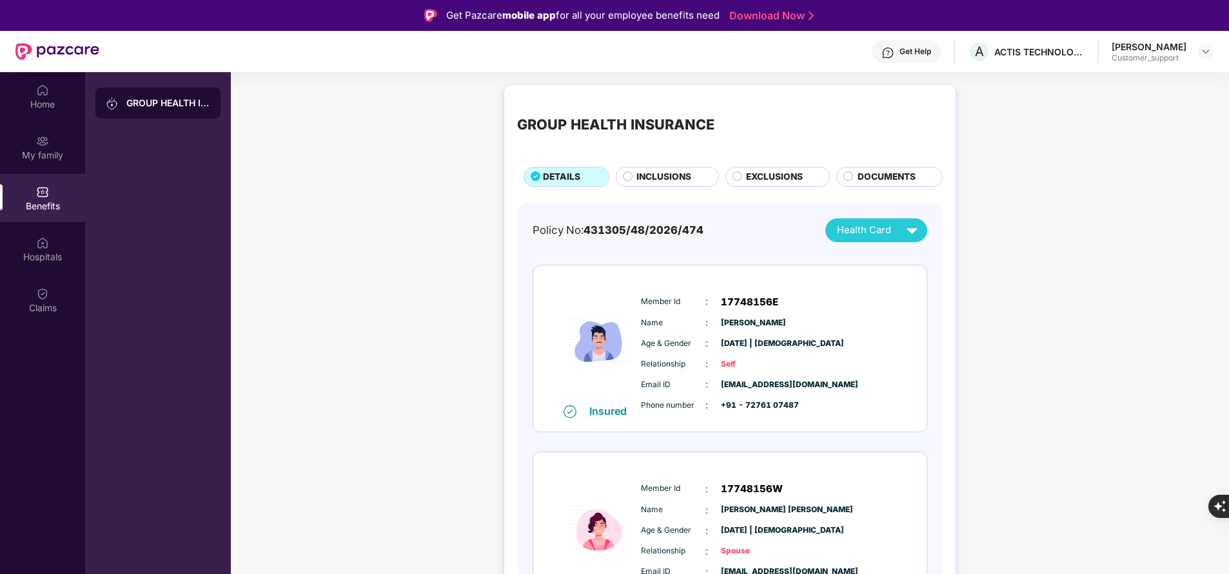
click at [640, 177] on span "INCLUSIONS" at bounding box center [663, 177] width 55 height 14
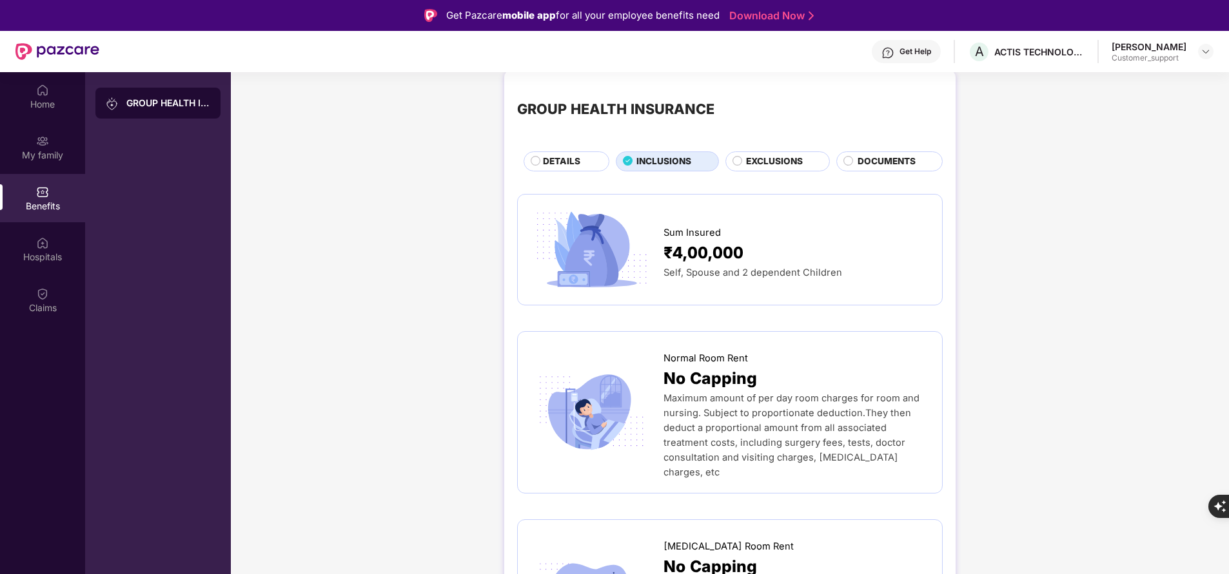
scroll to position [17, 0]
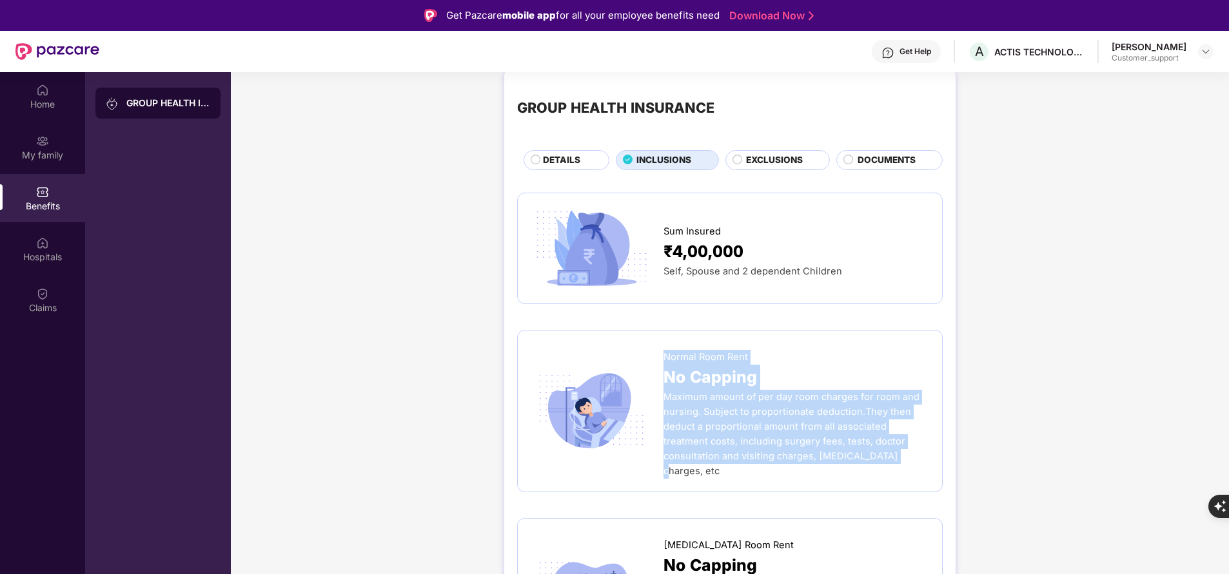
drag, startPoint x: 663, startPoint y: 347, endPoint x: 812, endPoint y: 451, distance: 182.1
click at [812, 451] on div "Normal Room Rent No Capping Maximum amount of per day room charges for room and…" at bounding box center [796, 411] width 266 height 135
copy div "Normal Room Rent No Capping Maximum amount of per day room charges for room and…"
click at [819, 397] on span "Maximum amount of per day room charges for room and nursing. Subject to proport…" at bounding box center [791, 434] width 256 height 86
